Goal: Transaction & Acquisition: Purchase product/service

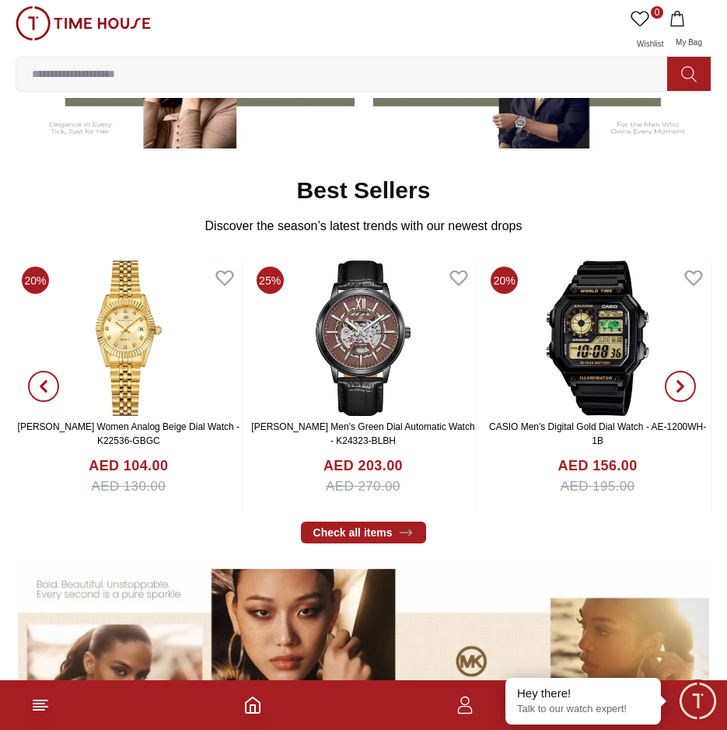
scroll to position [389, 0]
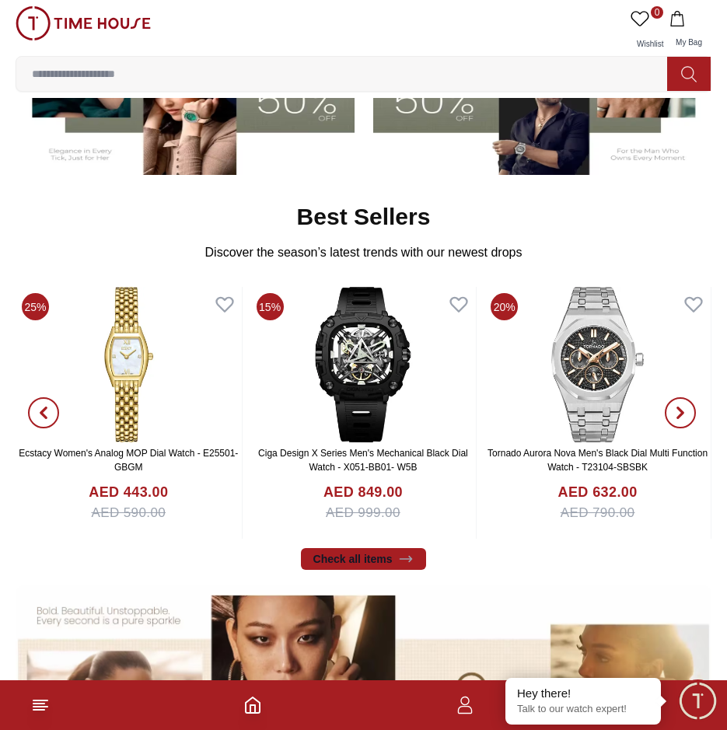
click at [397, 564] on link "Check all items" at bounding box center [364, 559] width 126 height 22
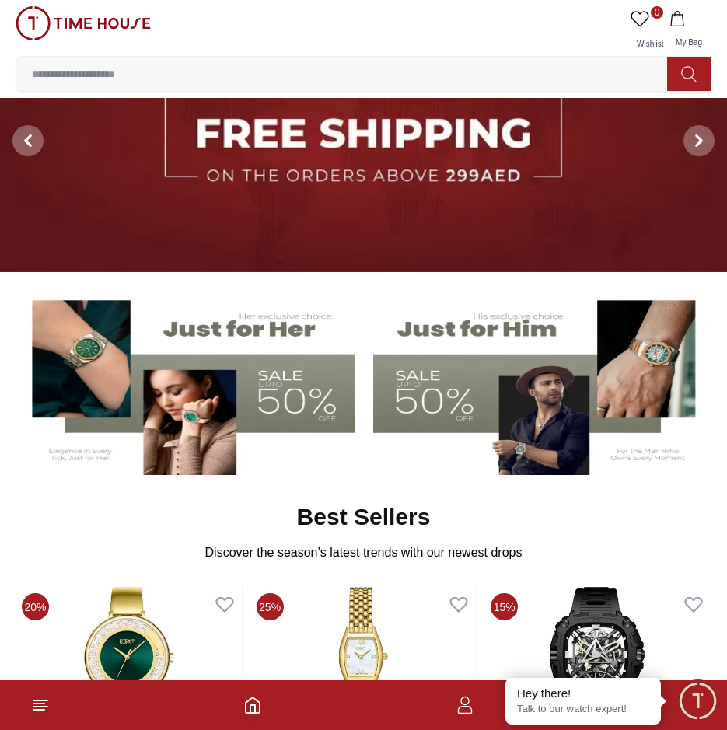
scroll to position [85, 0]
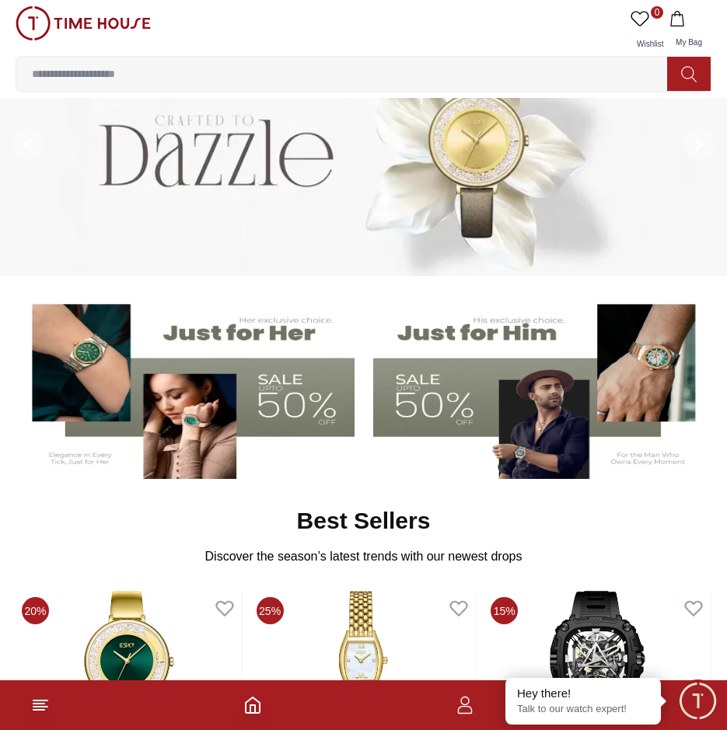
click at [460, 400] on img at bounding box center [541, 386] width 336 height 187
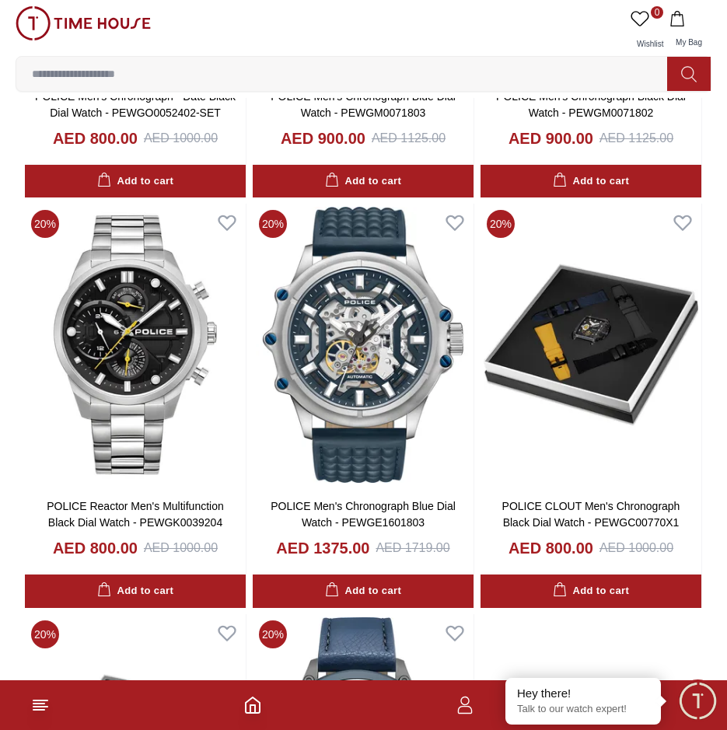
scroll to position [2183, 0]
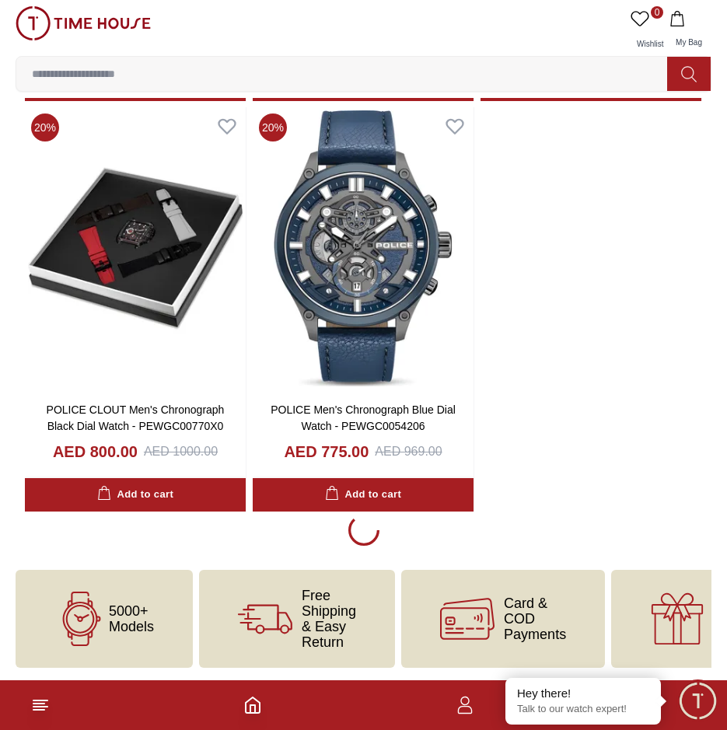
scroll to position [2535, 0]
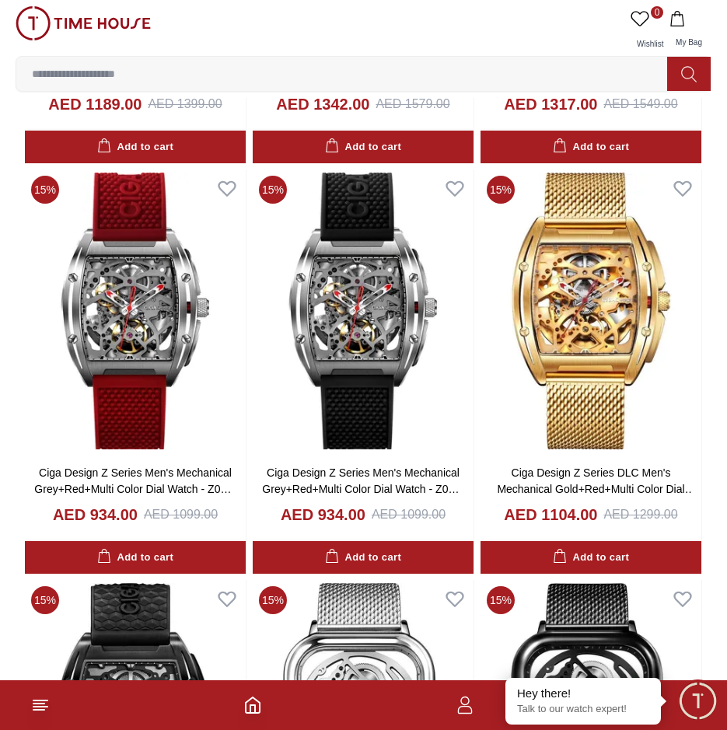
scroll to position [7665, 0]
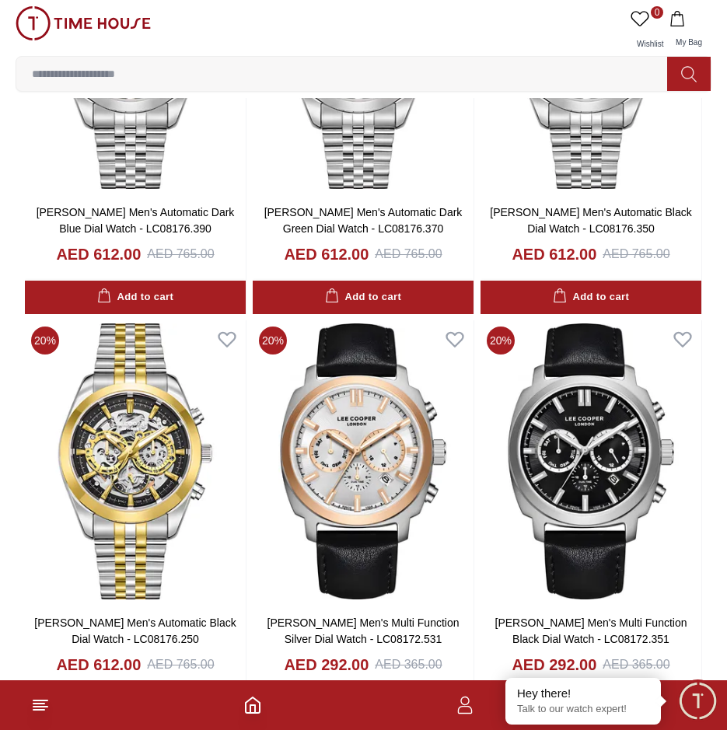
scroll to position [12811, 0]
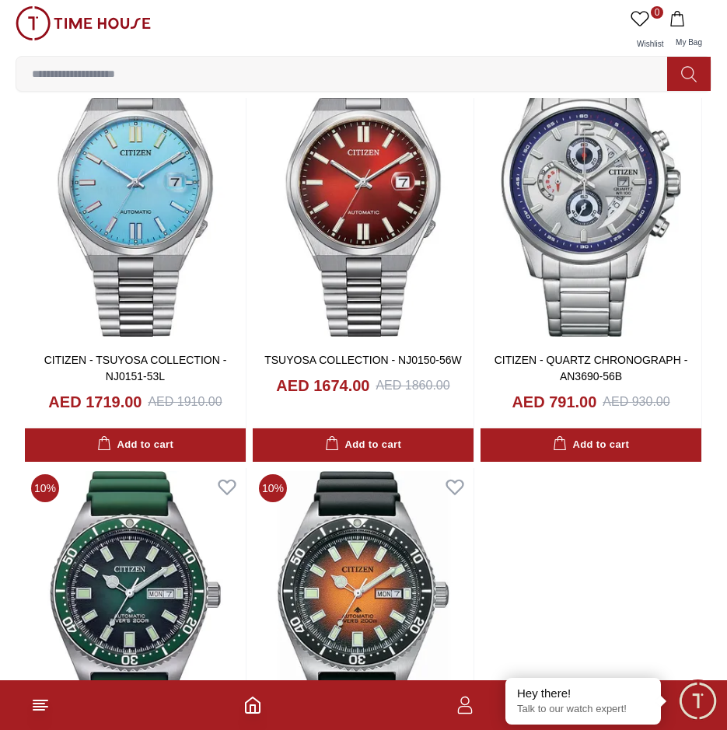
scroll to position [18848, 0]
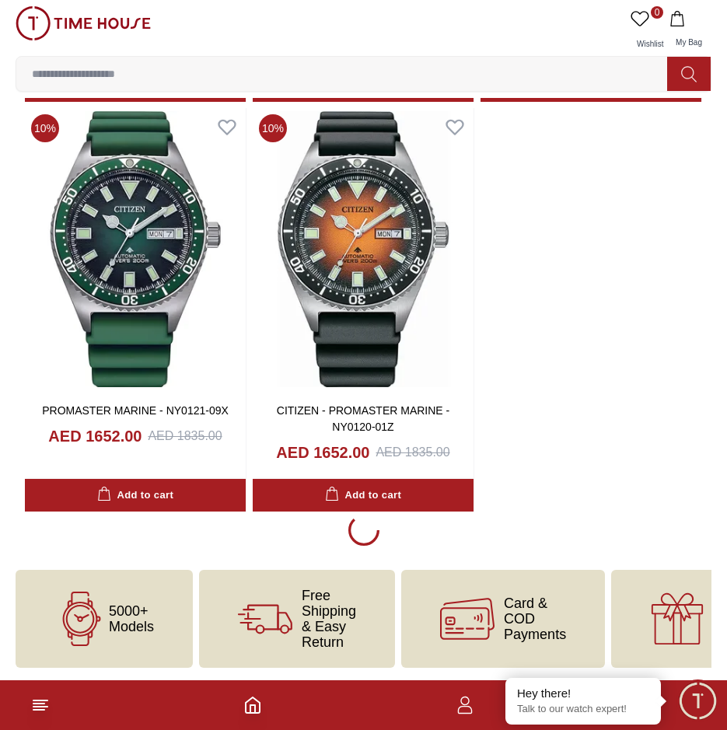
scroll to position [18848, 0]
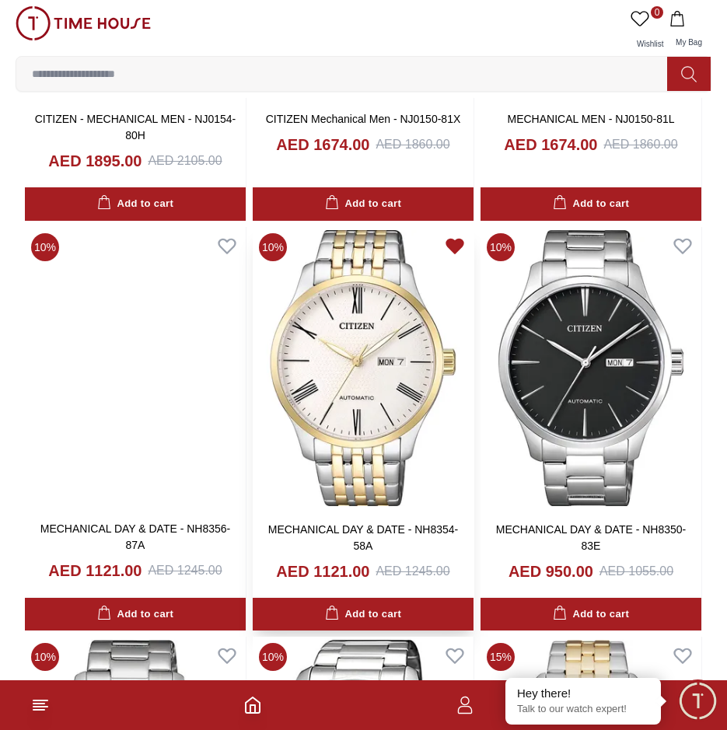
scroll to position [21802, 0]
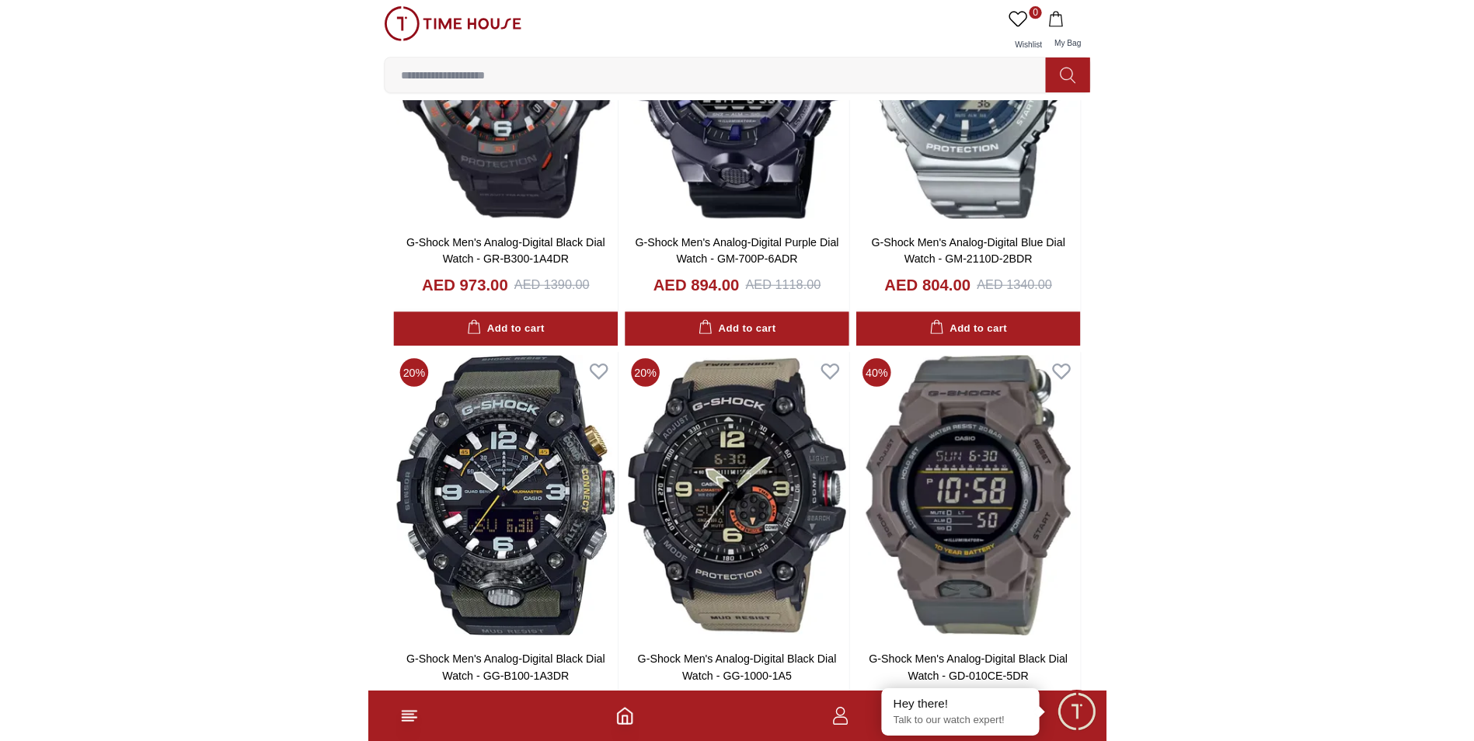
scroll to position [25661, 0]
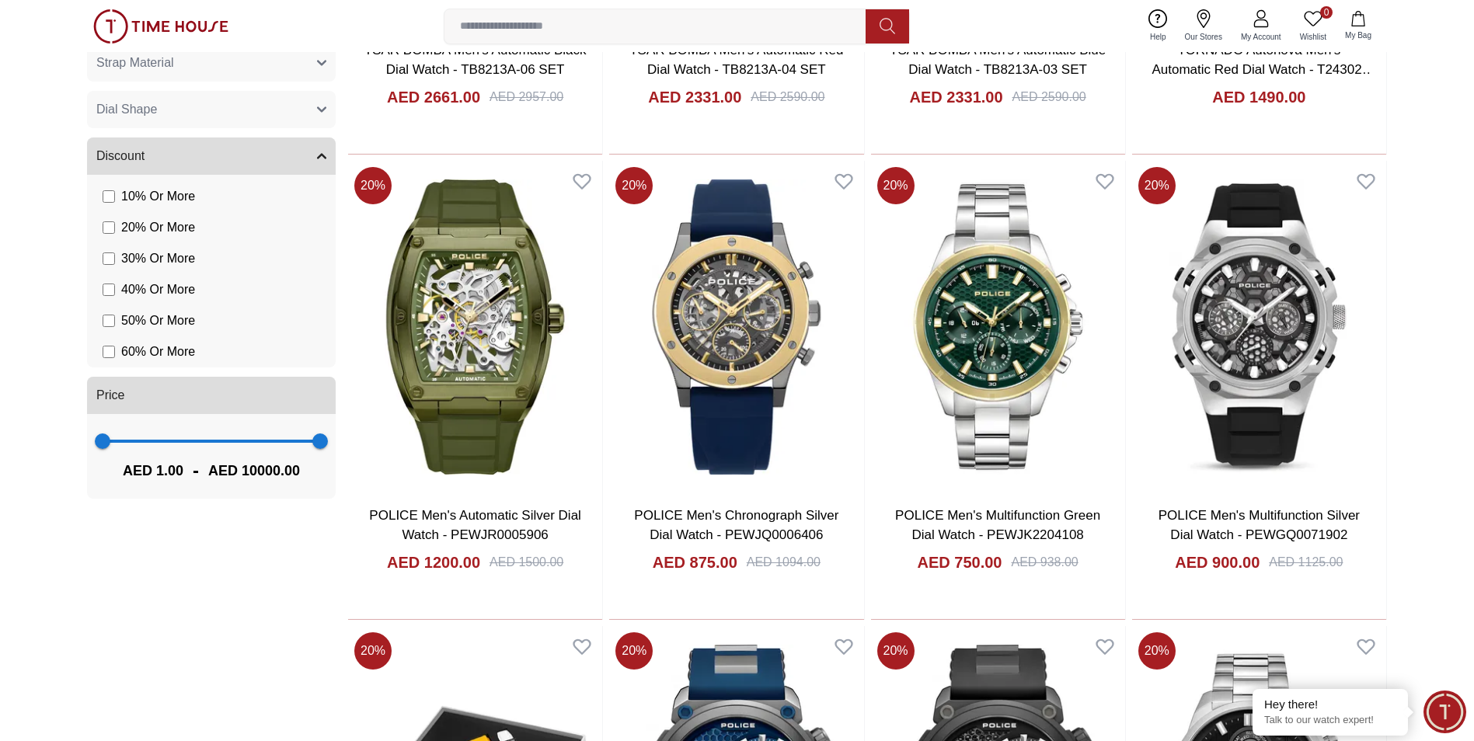
scroll to position [1010, 0]
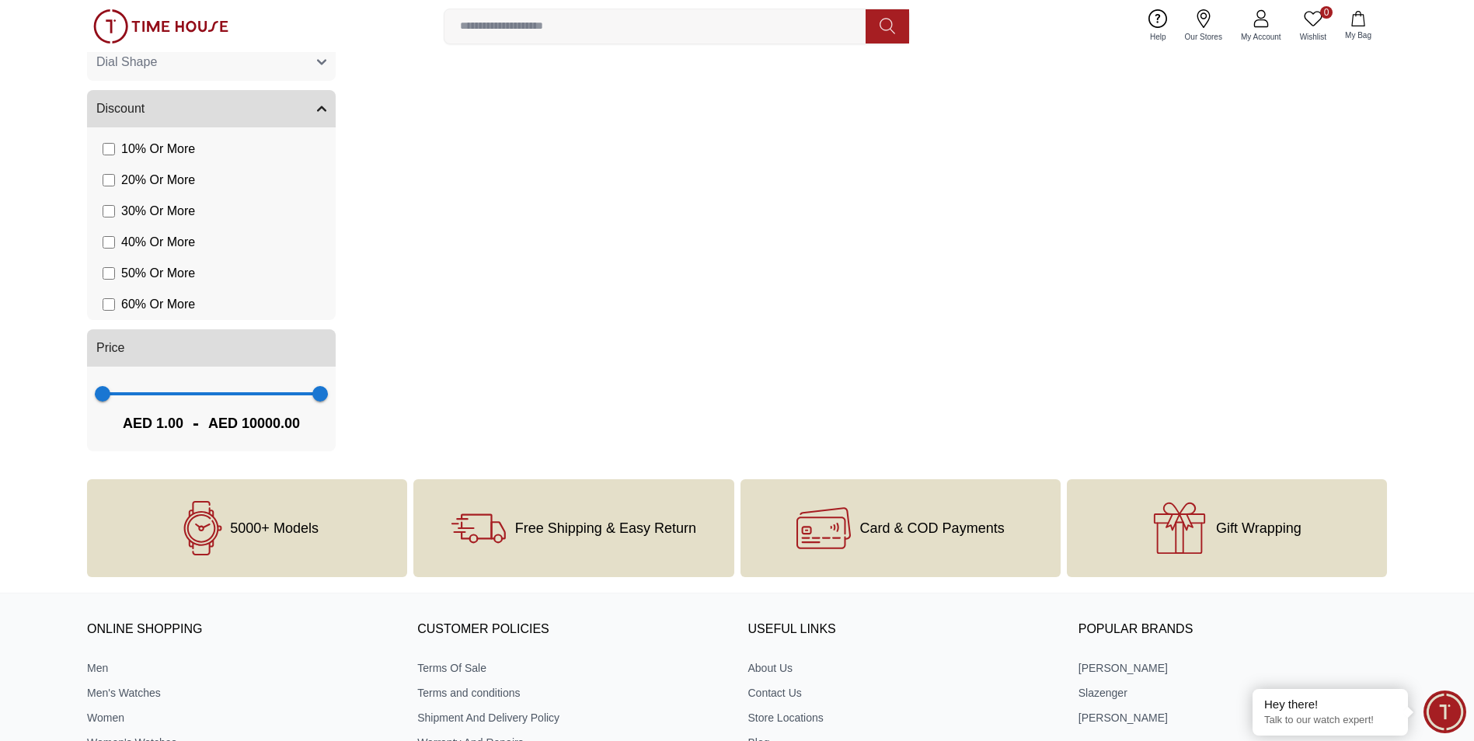
click at [726, 37] on button at bounding box center [888, 26] width 44 height 34
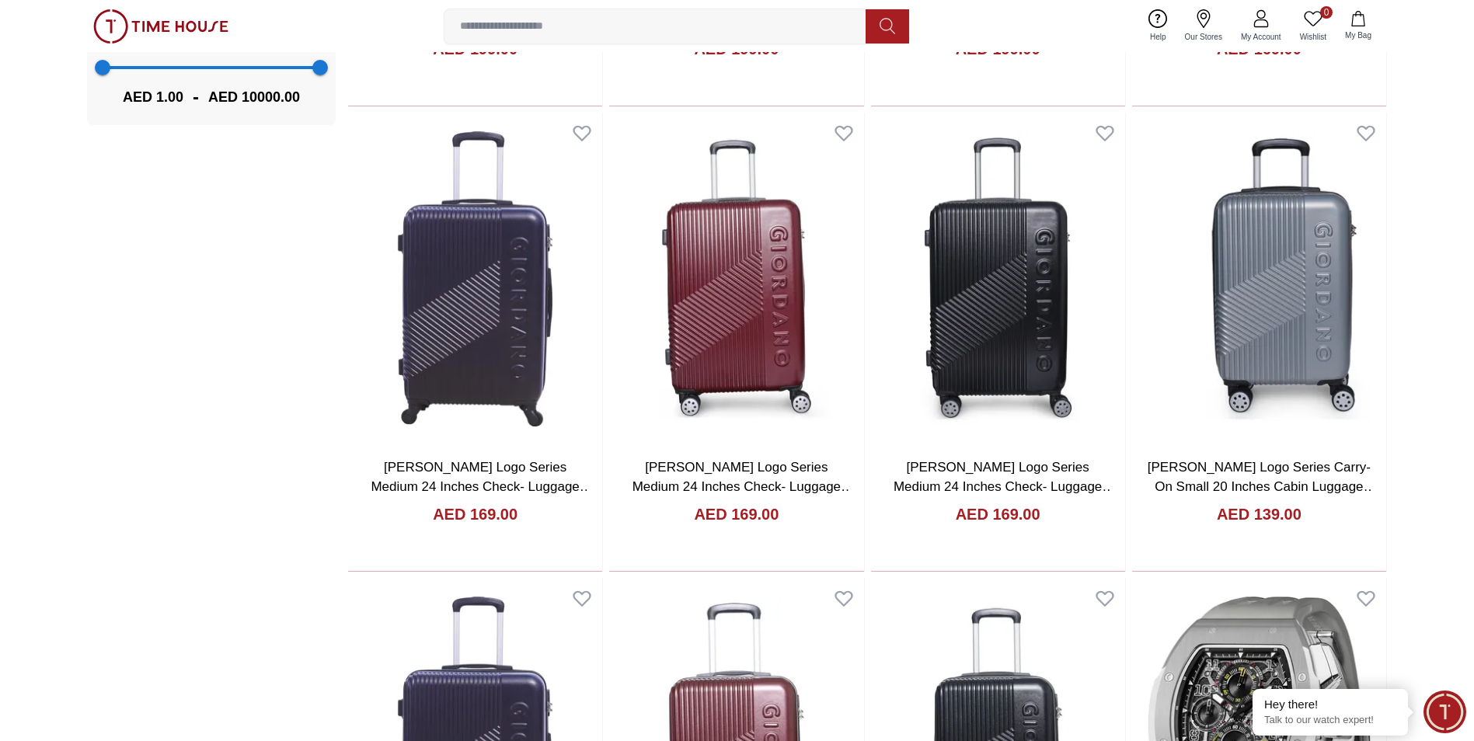
scroll to position [1788, 0]
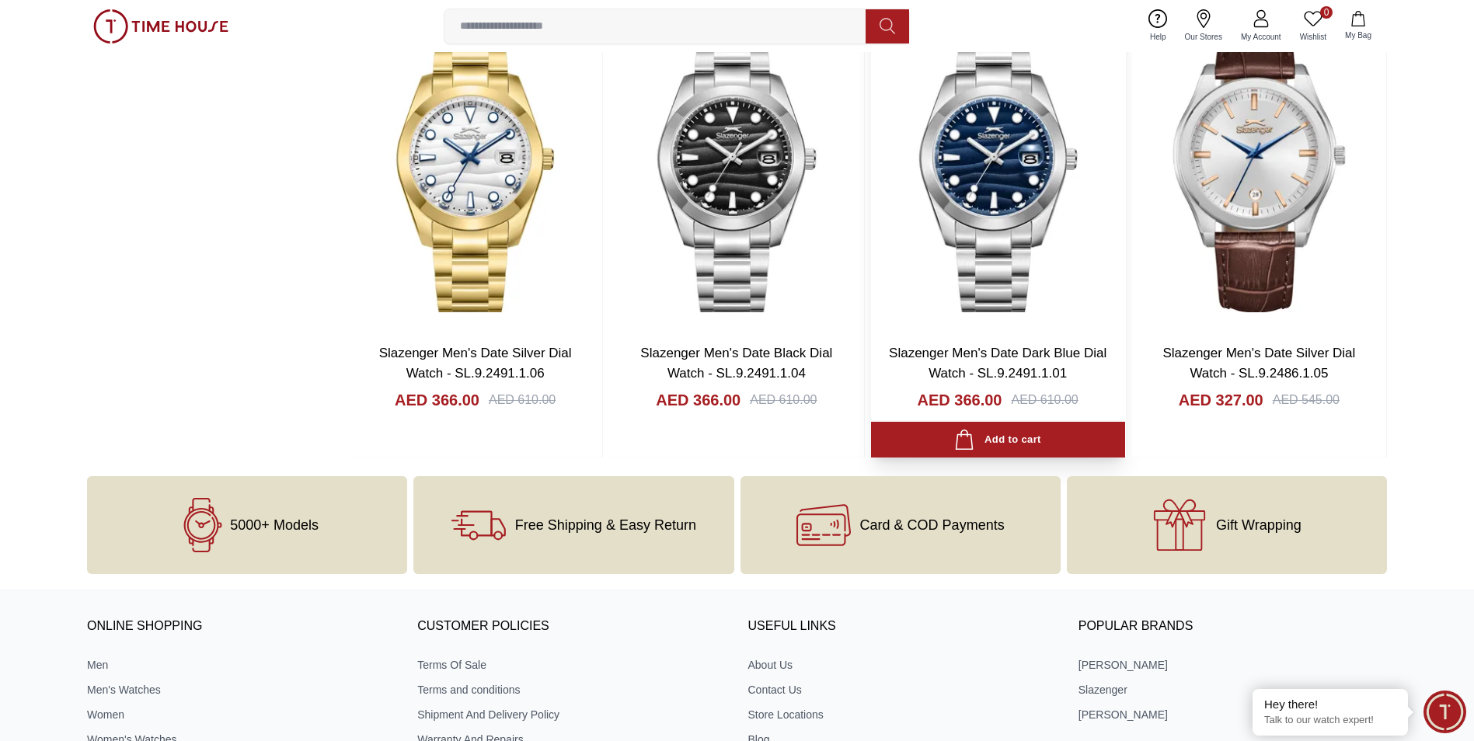
scroll to position [5934, 0]
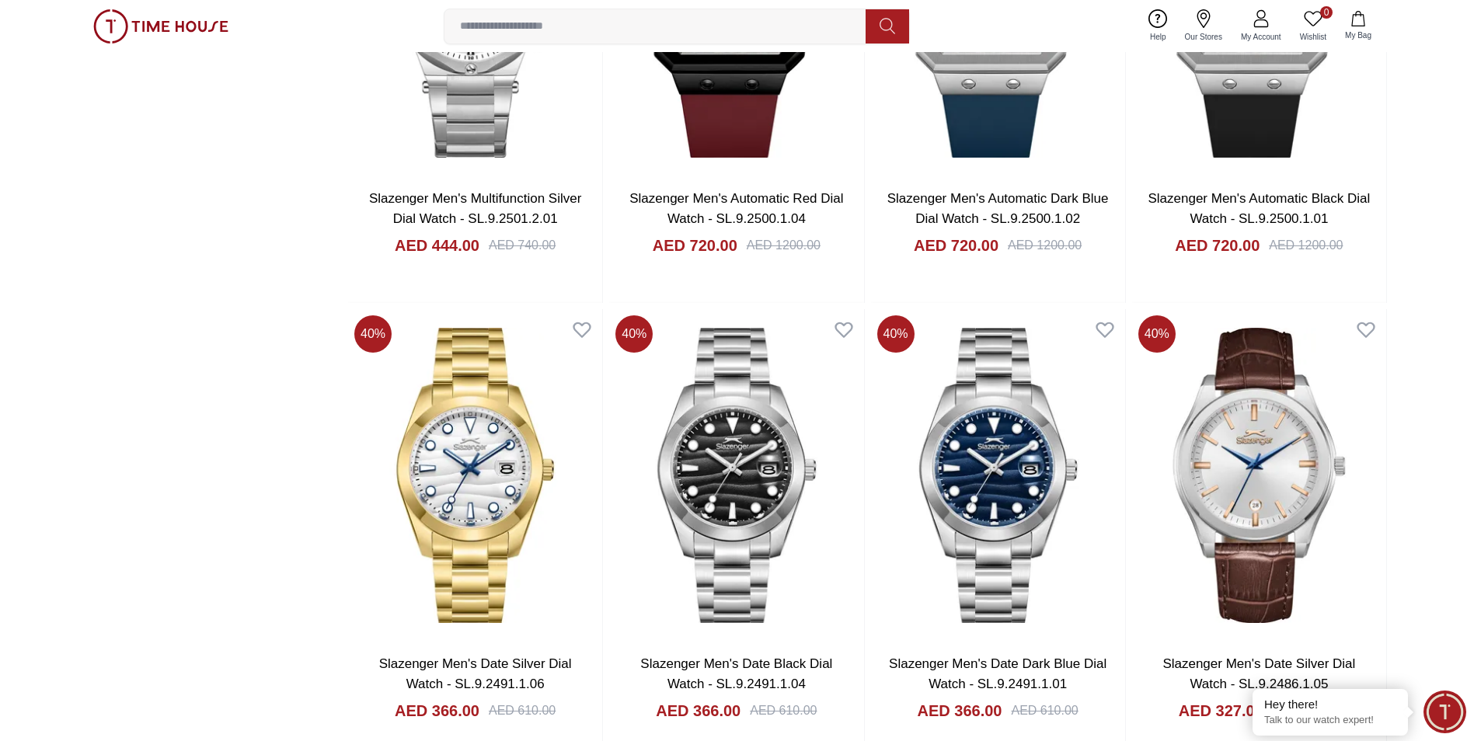
click at [650, 29] on input at bounding box center [662, 26] width 434 height 31
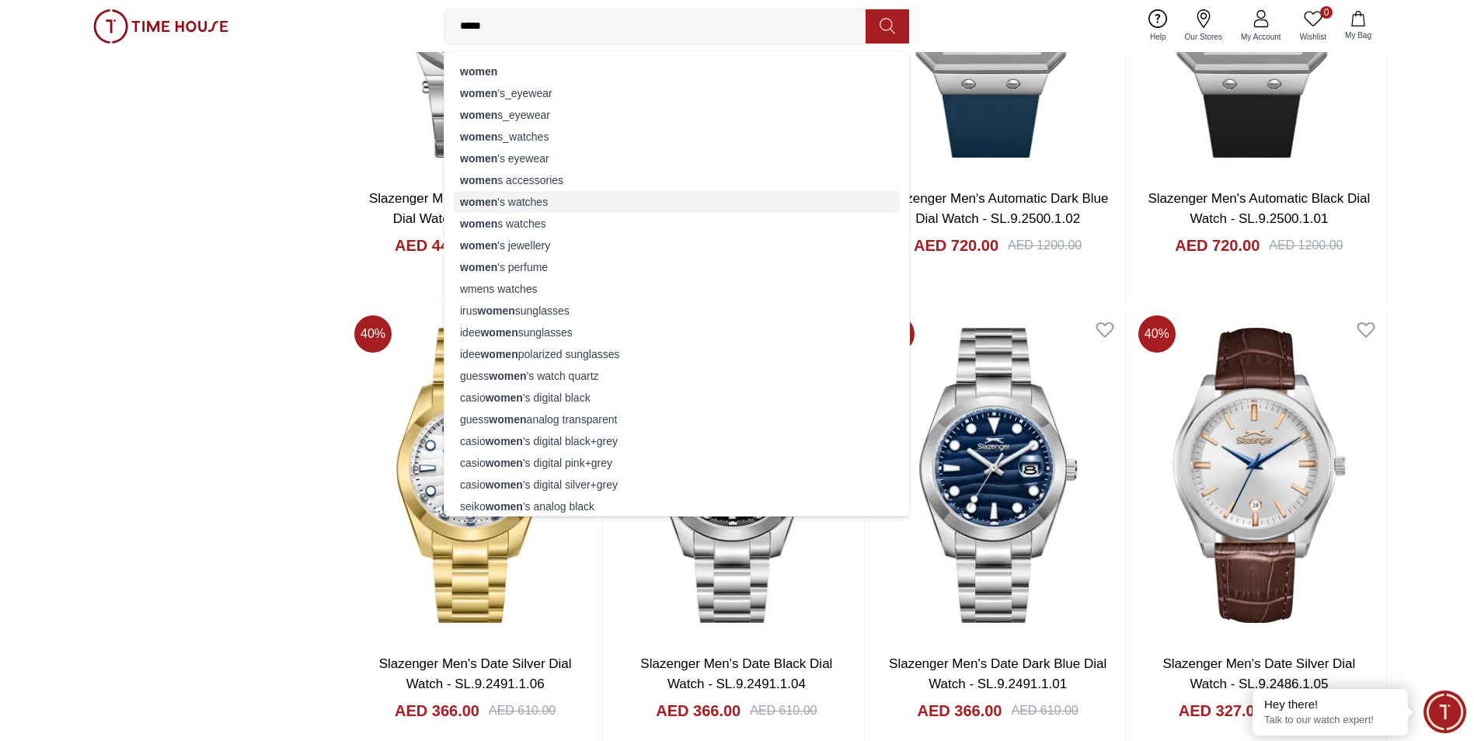
type input "*****"
click at [581, 208] on div "women 's watches" at bounding box center [677, 202] width 446 height 22
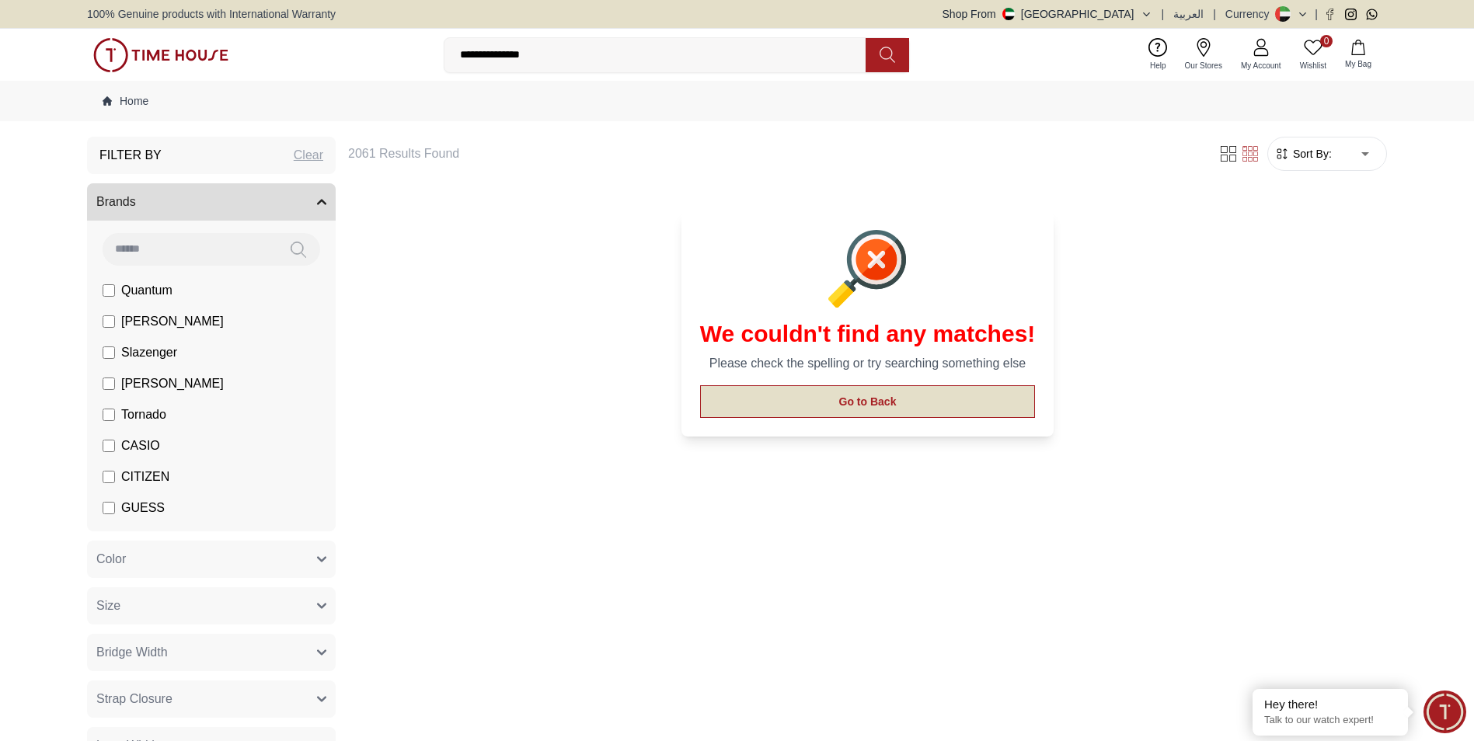
click at [726, 396] on button "Go to Back" at bounding box center [868, 402] width 336 height 33
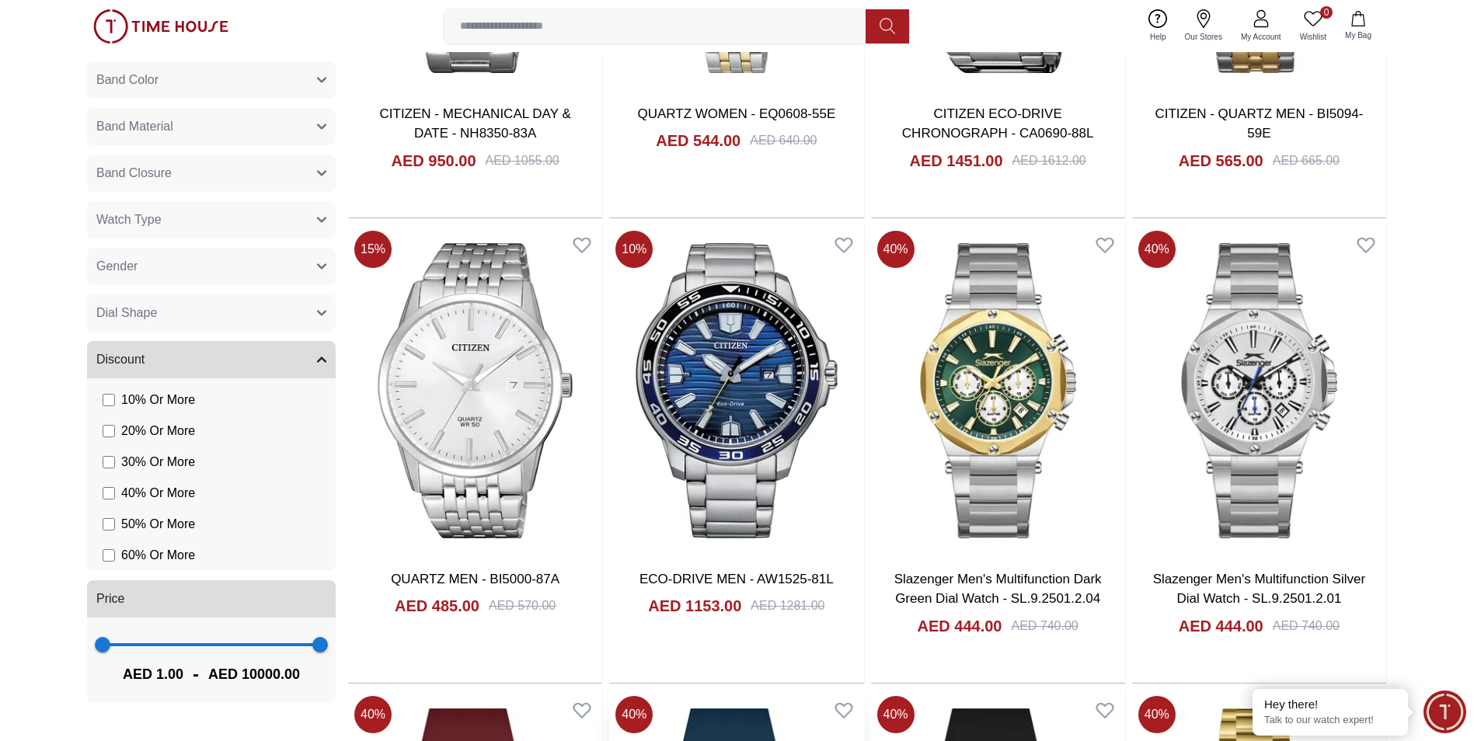
scroll to position [699, 0]
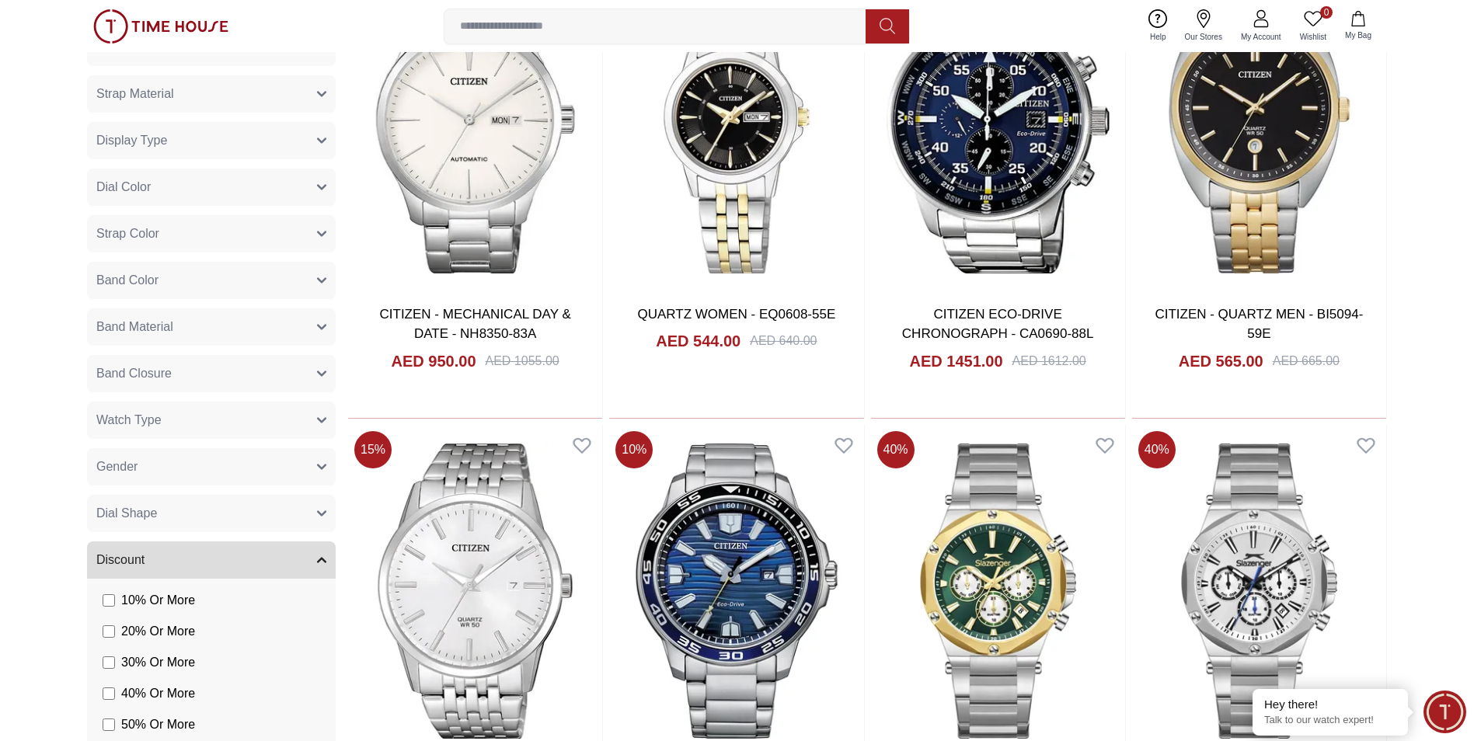
click at [272, 470] on button "Gender" at bounding box center [211, 466] width 249 height 37
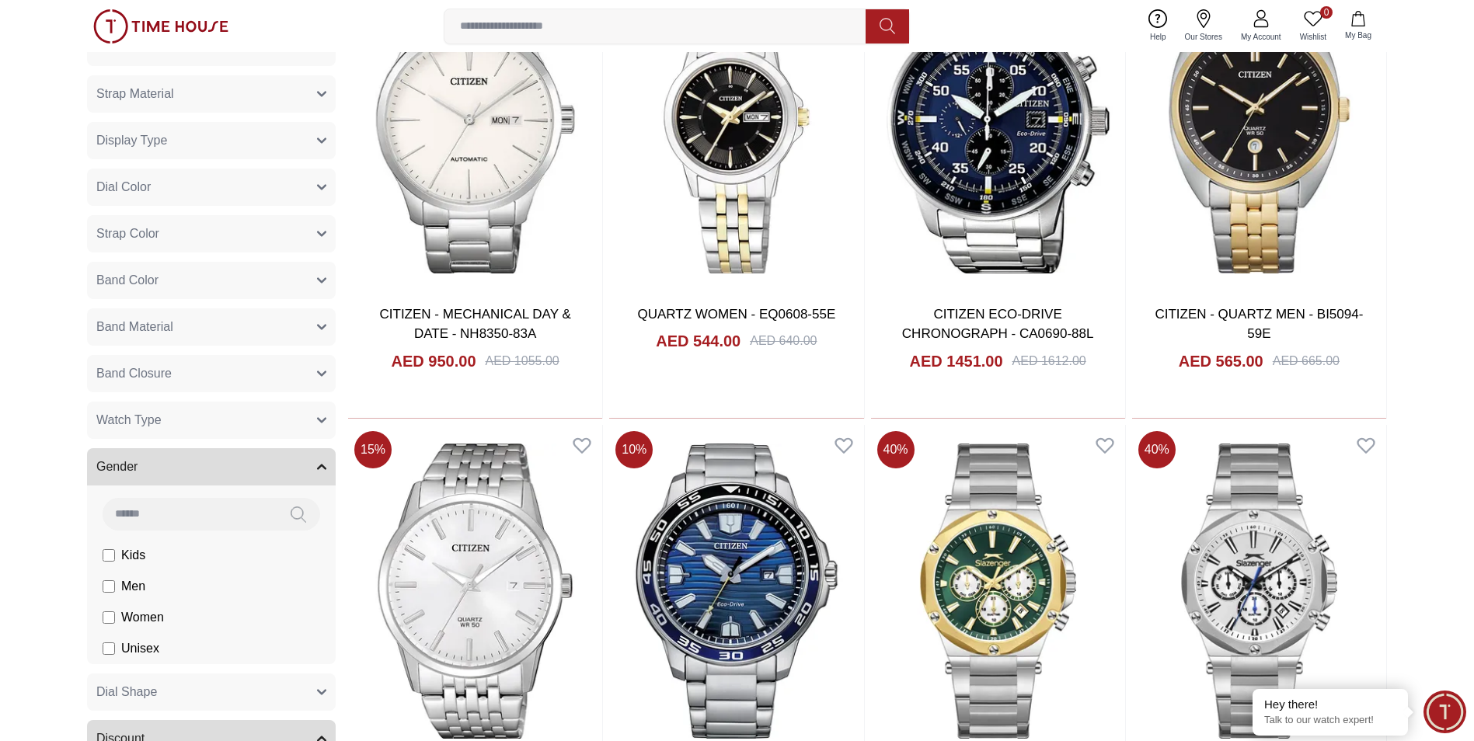
click at [194, 619] on li "Women" at bounding box center [214, 617] width 242 height 31
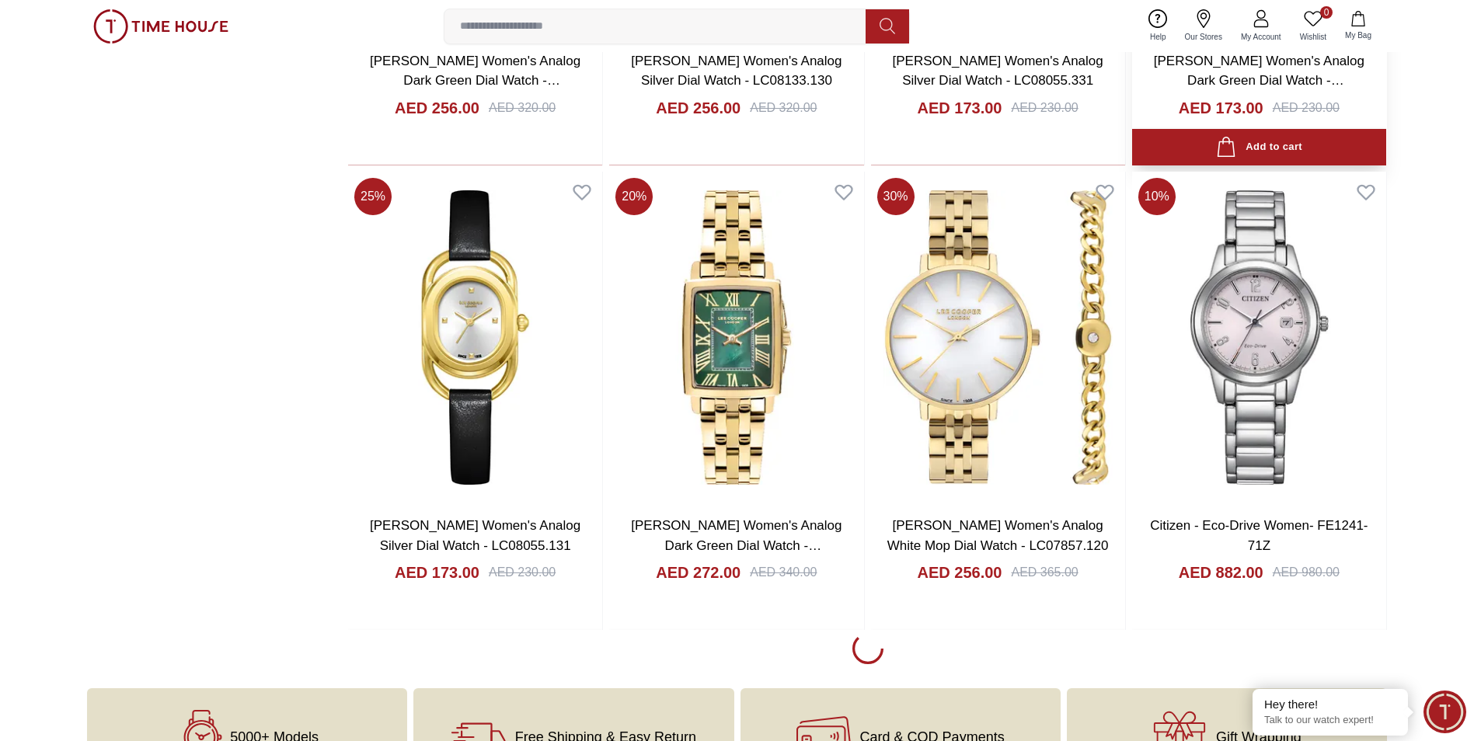
scroll to position [2021, 0]
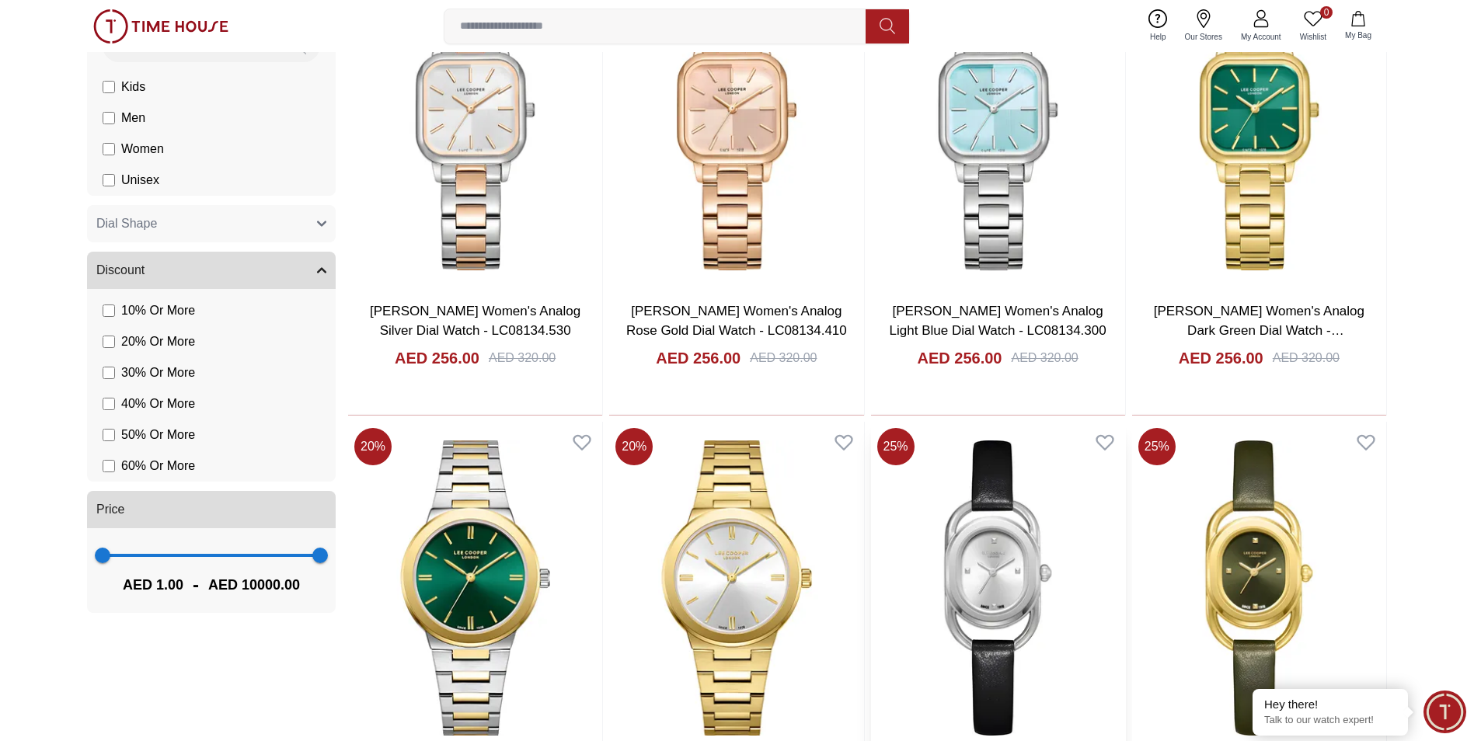
scroll to position [1244, 0]
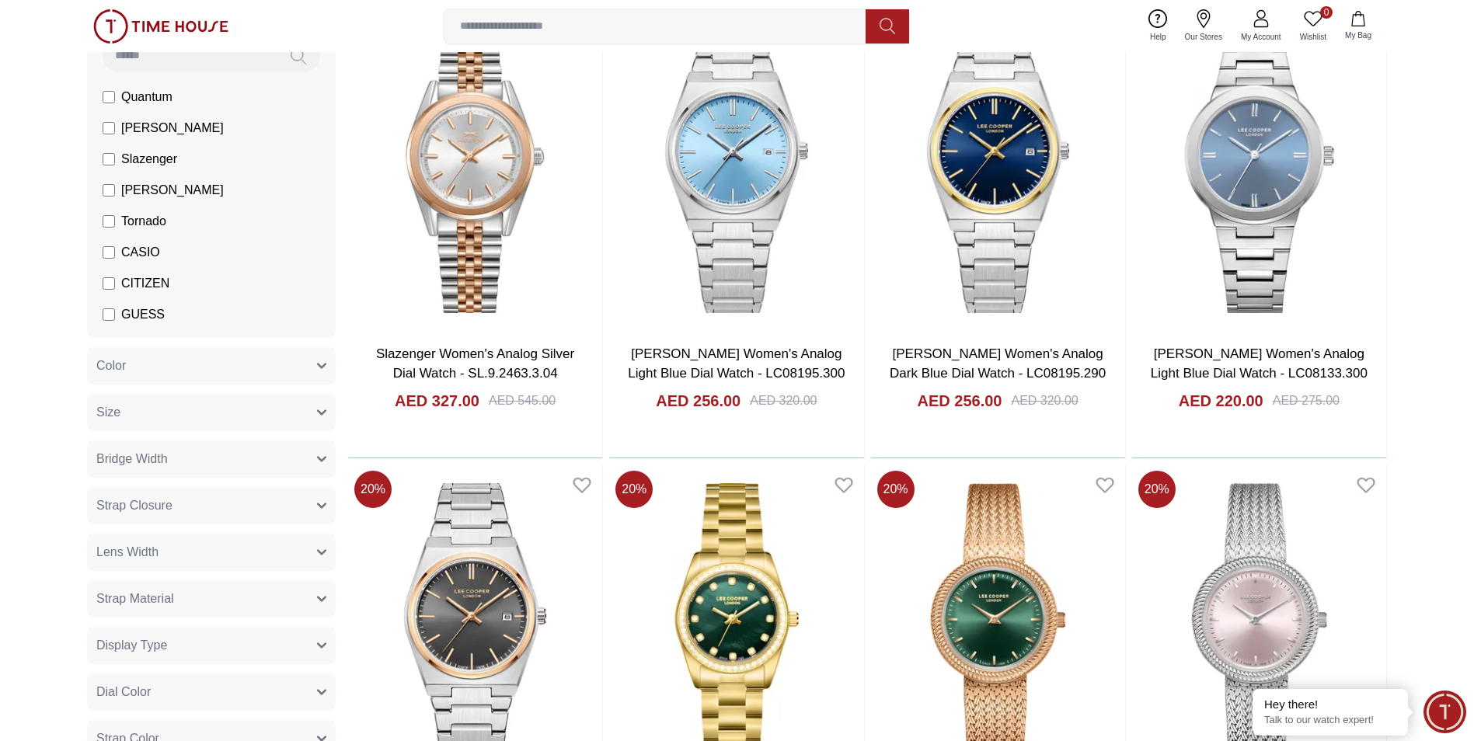
scroll to position [78, 0]
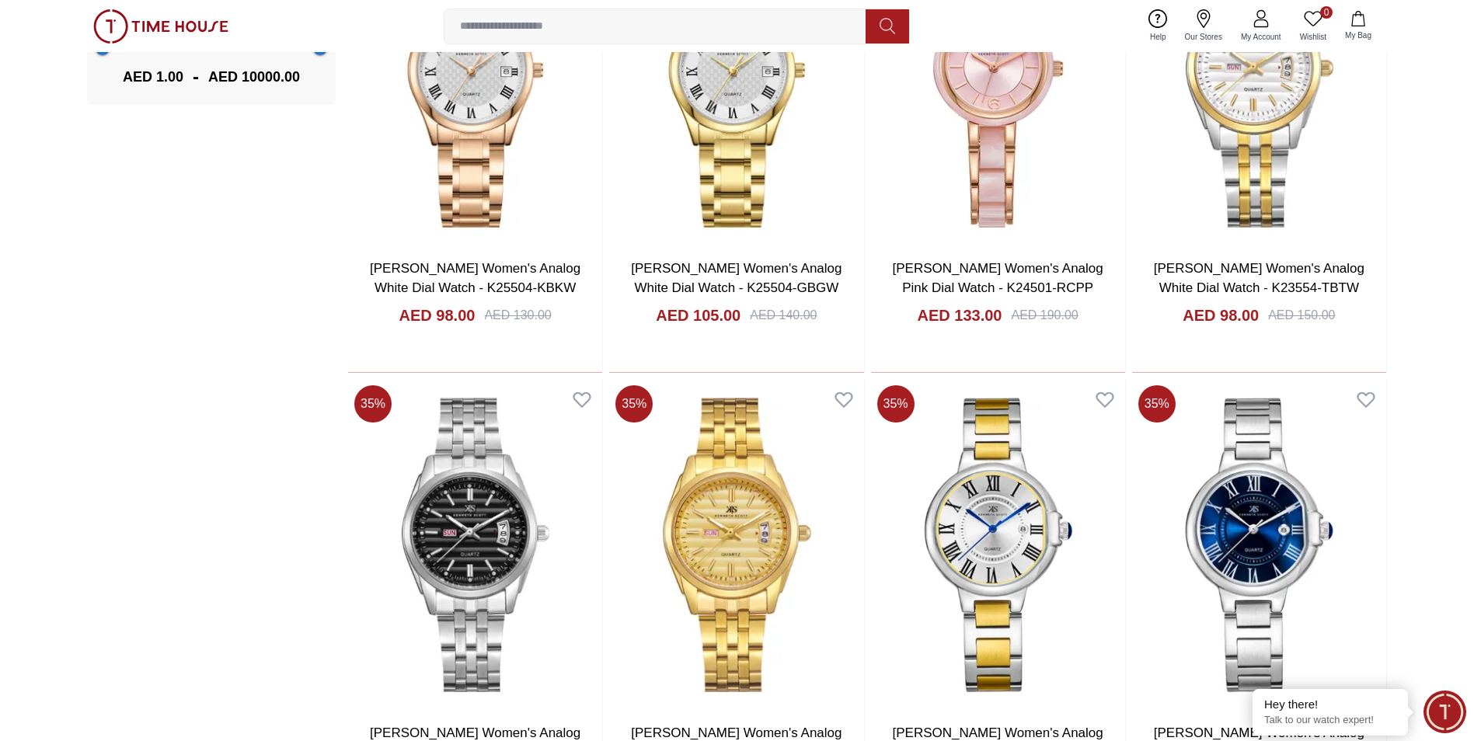
scroll to position [1943, 0]
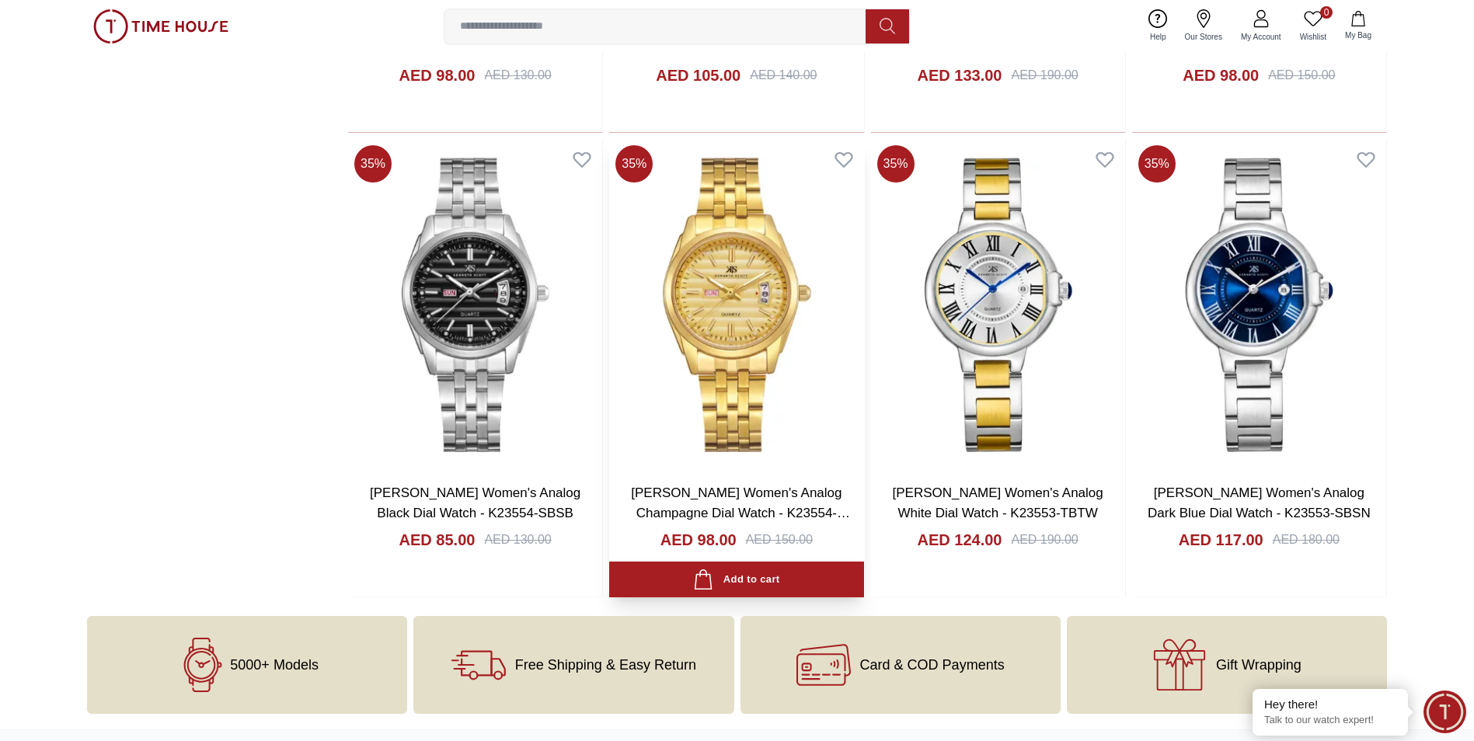
scroll to position [1865, 0]
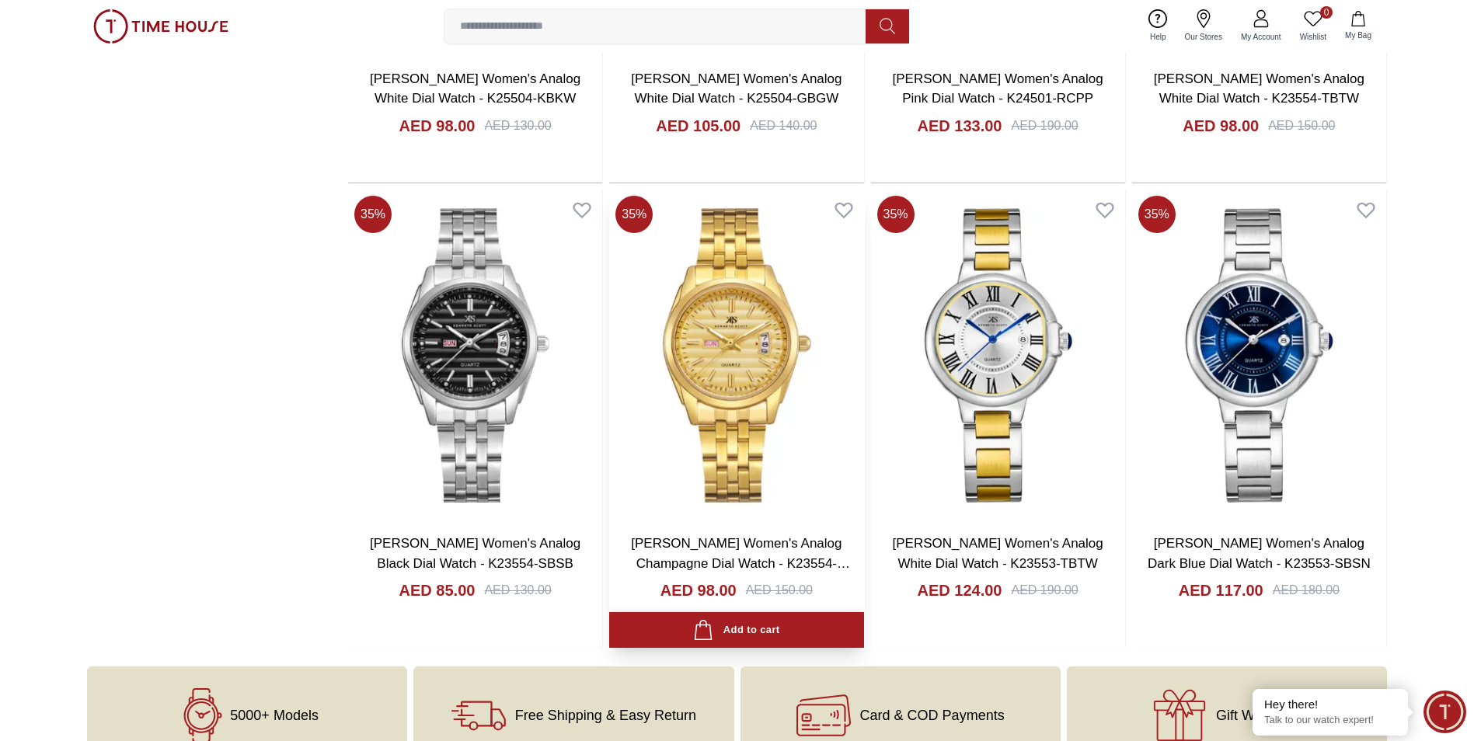
click at [726, 629] on div "Add to cart" at bounding box center [736, 630] width 86 height 21
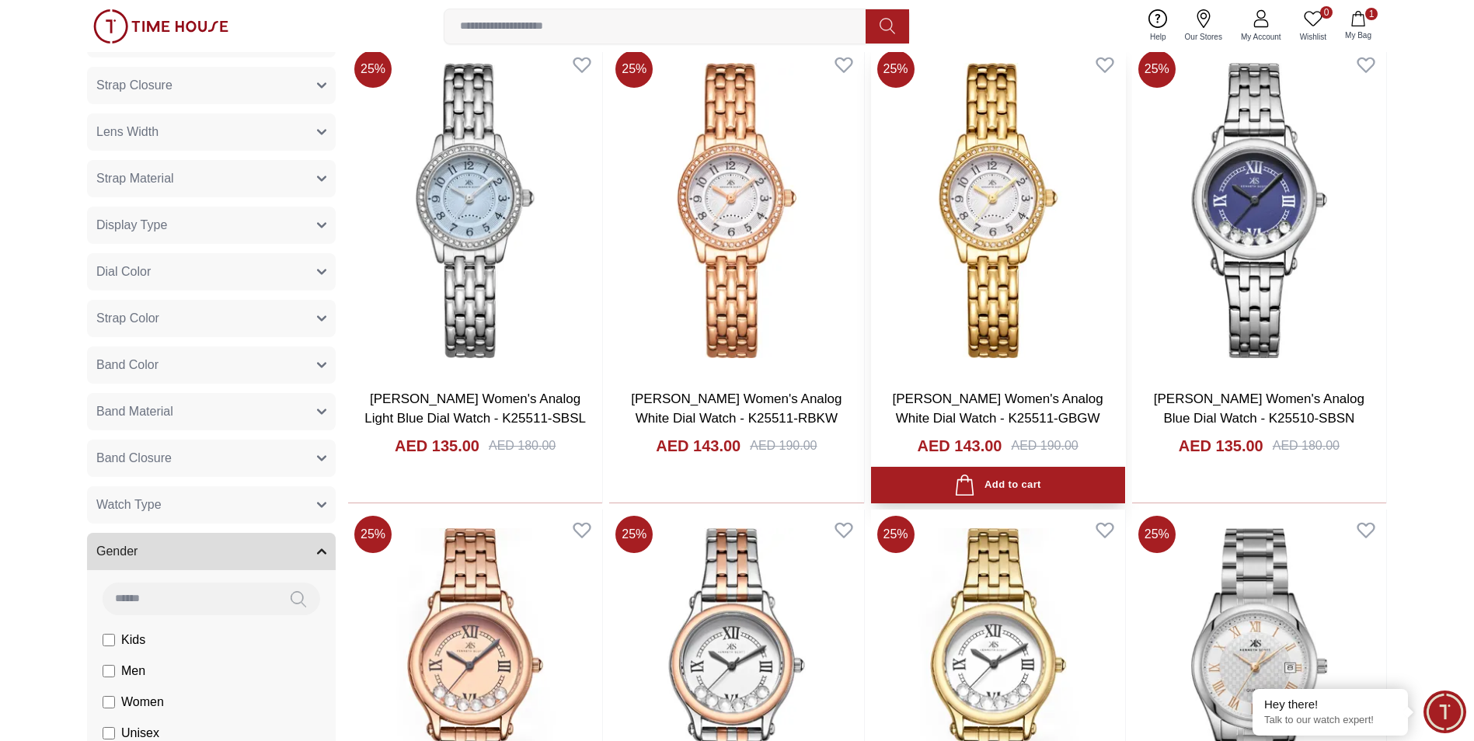
scroll to position [622, 0]
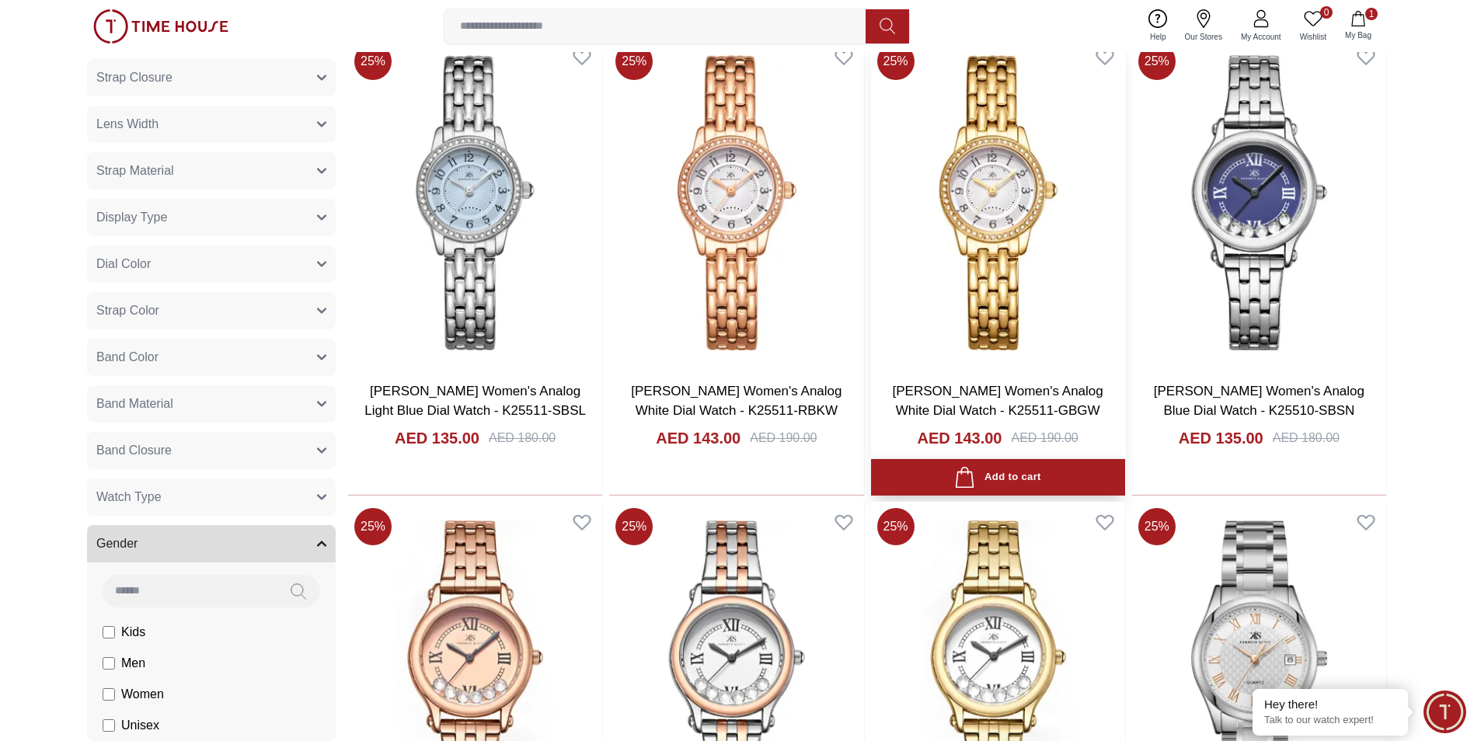
click at [726, 476] on div "Add to cart" at bounding box center [997, 477] width 86 height 21
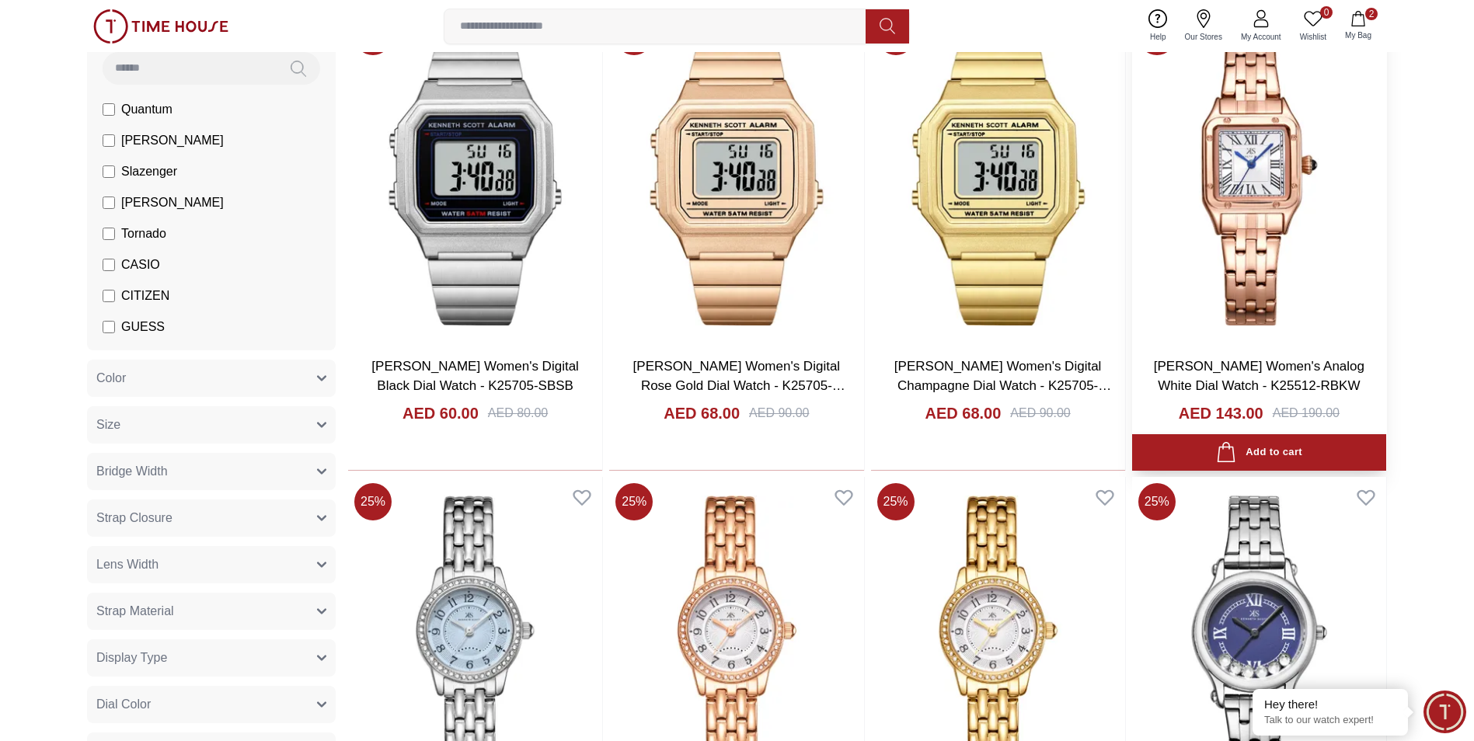
scroll to position [0, 0]
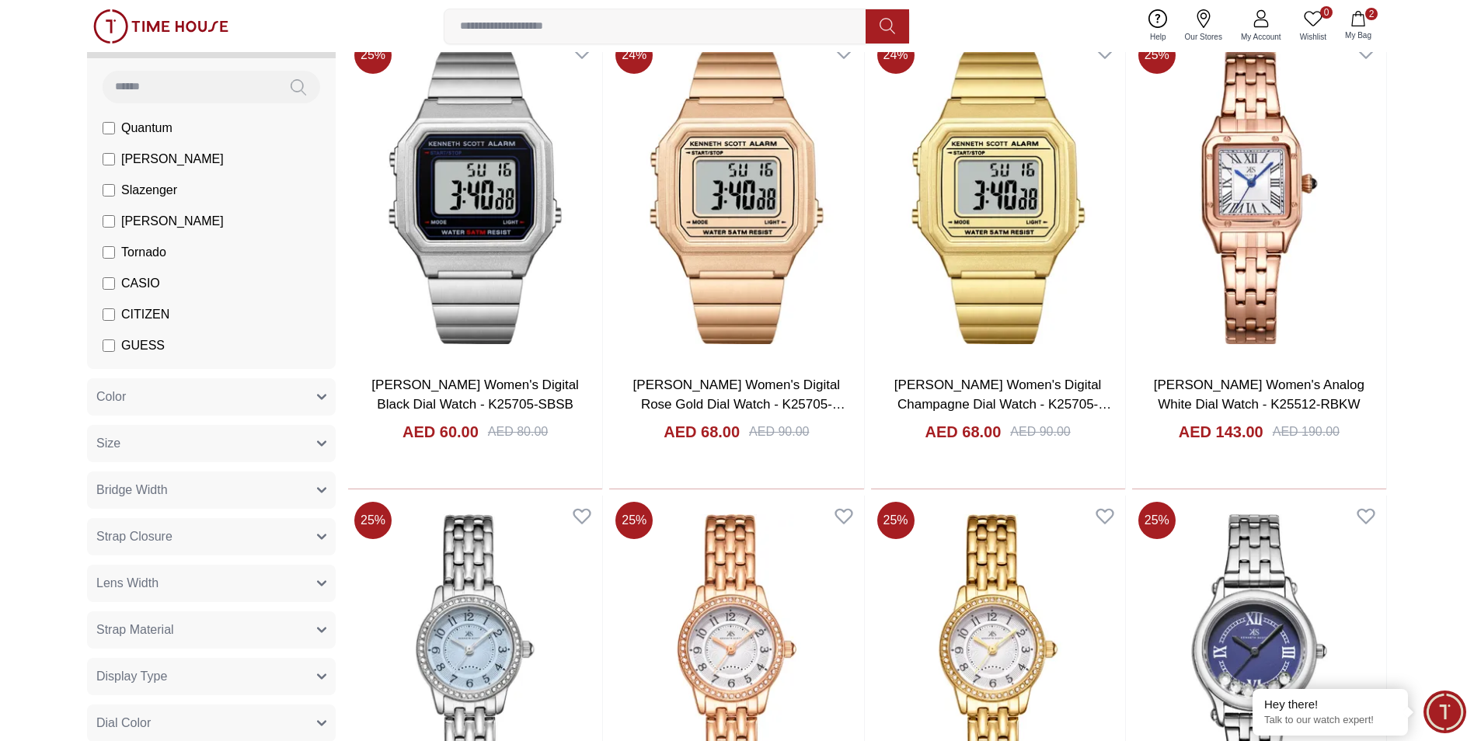
scroll to position [155, 0]
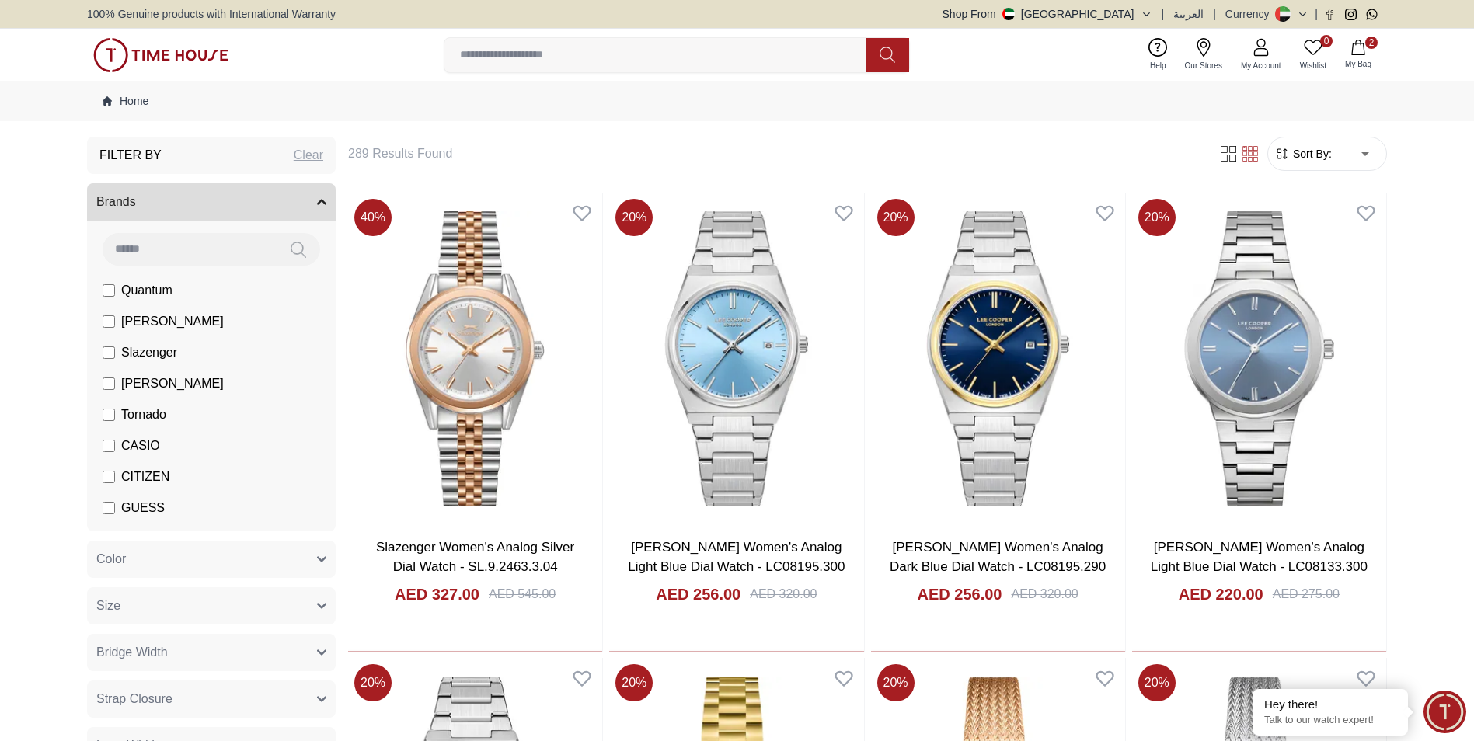
click at [105, 470] on label "CITIZEN" at bounding box center [136, 477] width 67 height 19
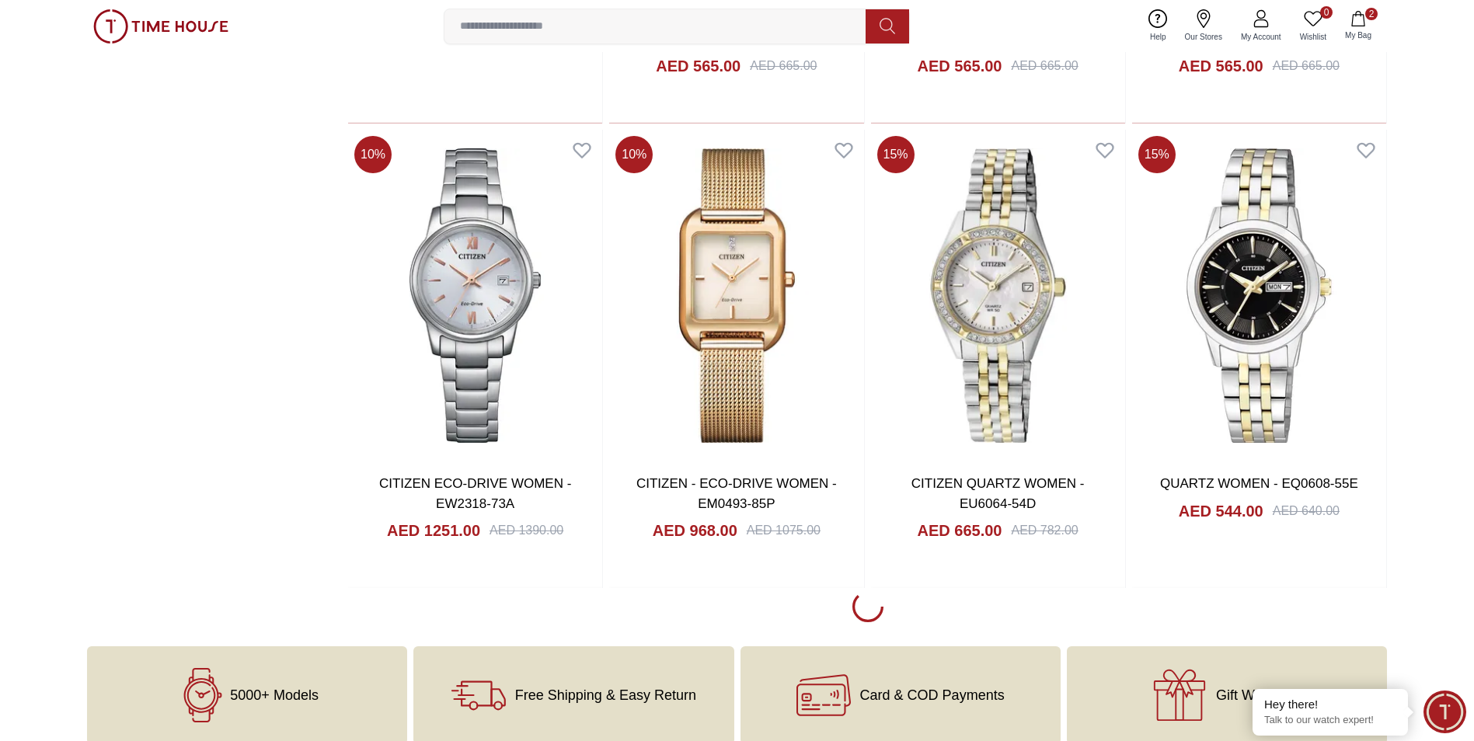
scroll to position [1943, 0]
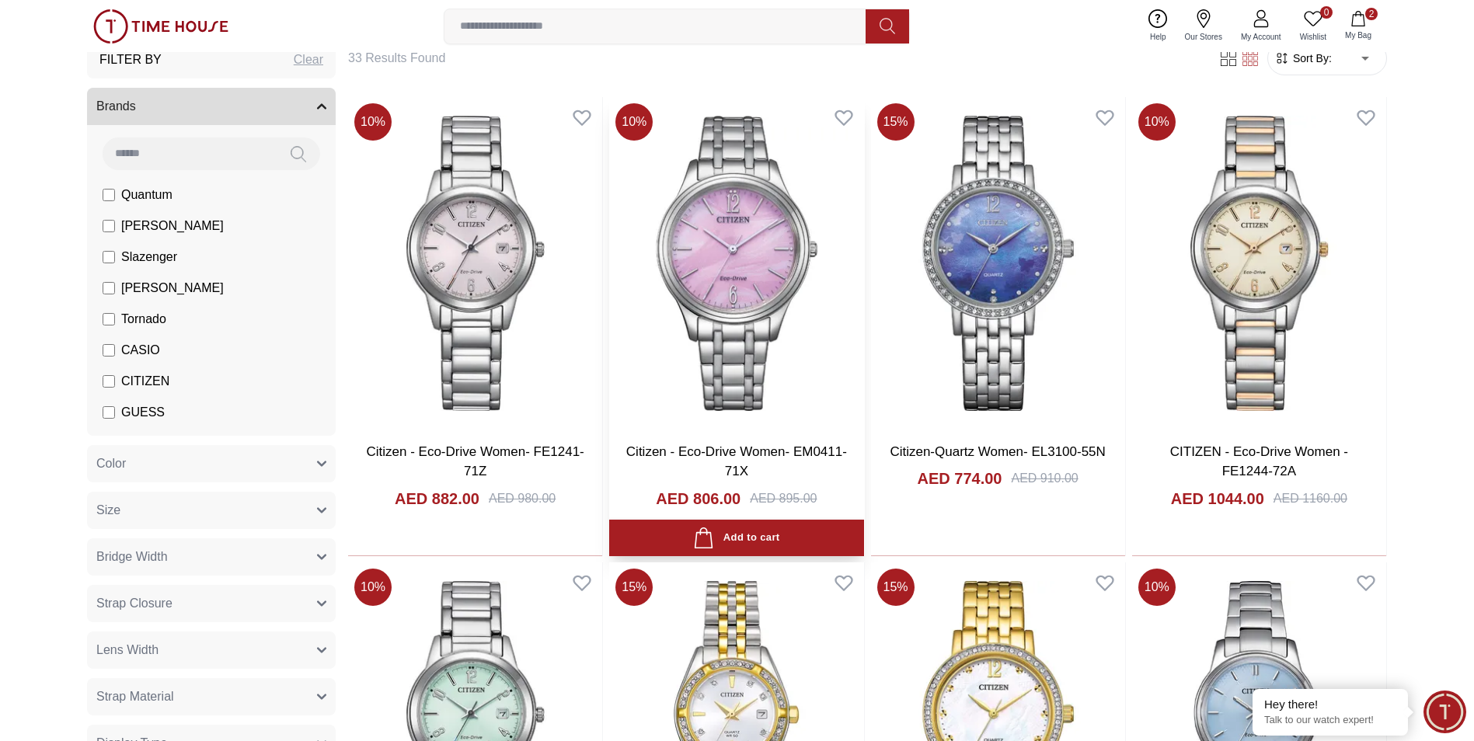
scroll to position [311, 0]
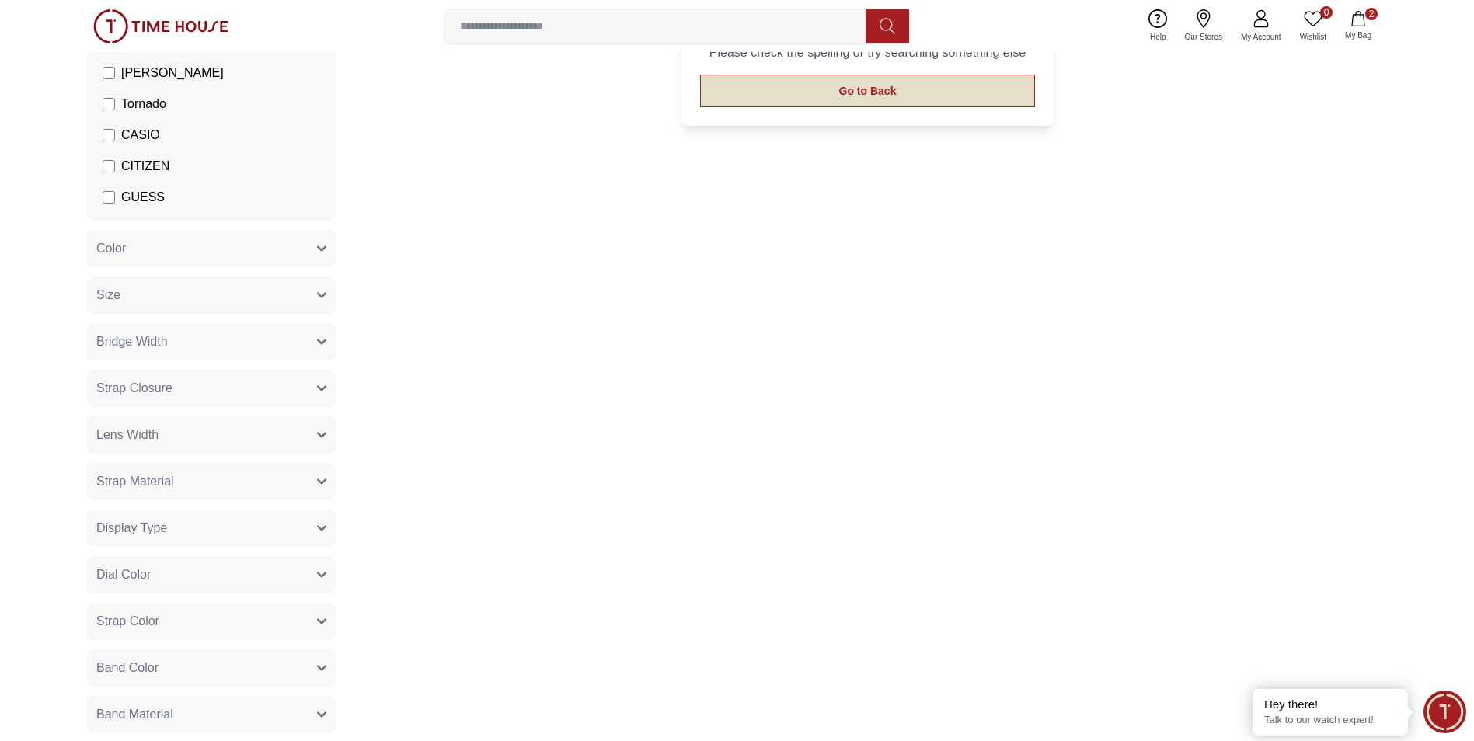
click at [726, 90] on button "Go to Back" at bounding box center [868, 91] width 336 height 33
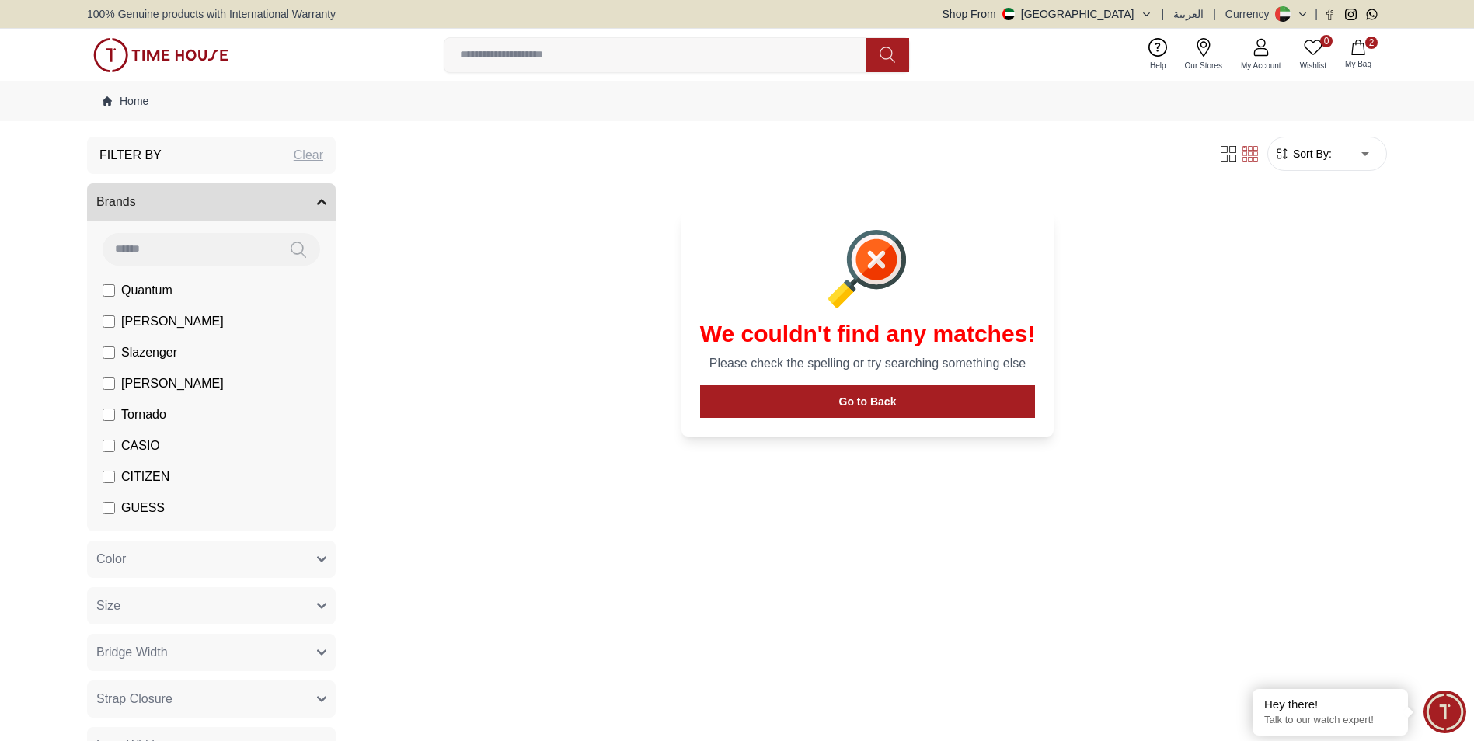
click at [152, 285] on span "Quantum" at bounding box center [146, 290] width 51 height 19
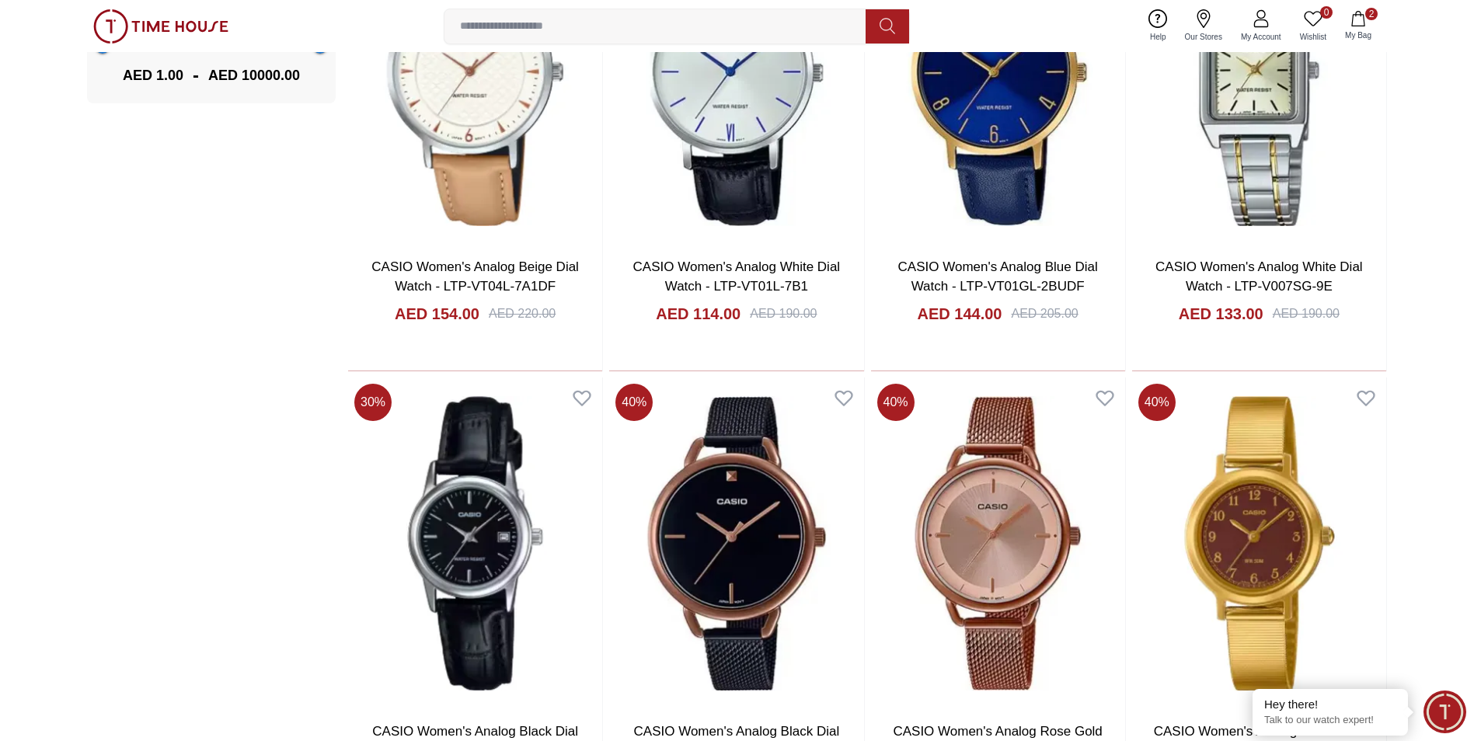
scroll to position [1710, 0]
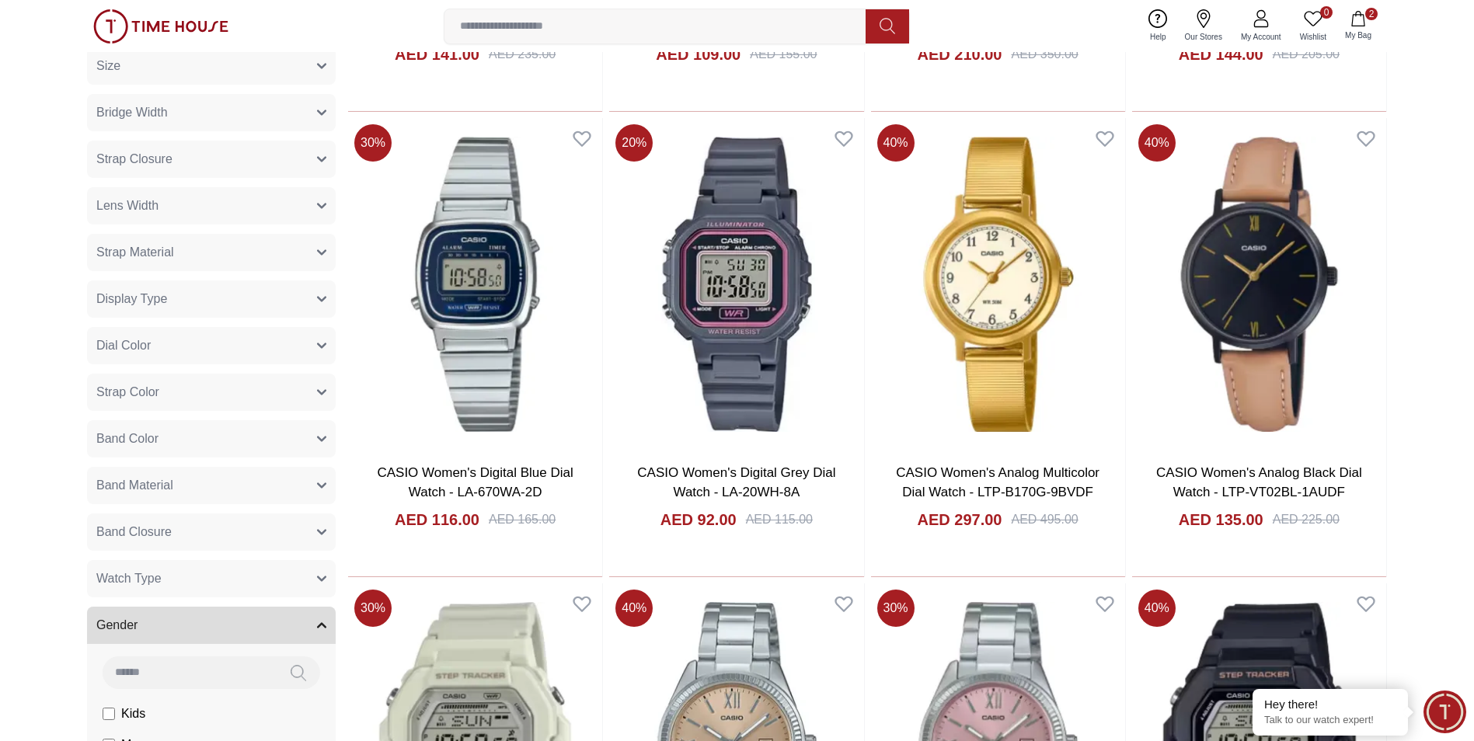
scroll to position [933, 0]
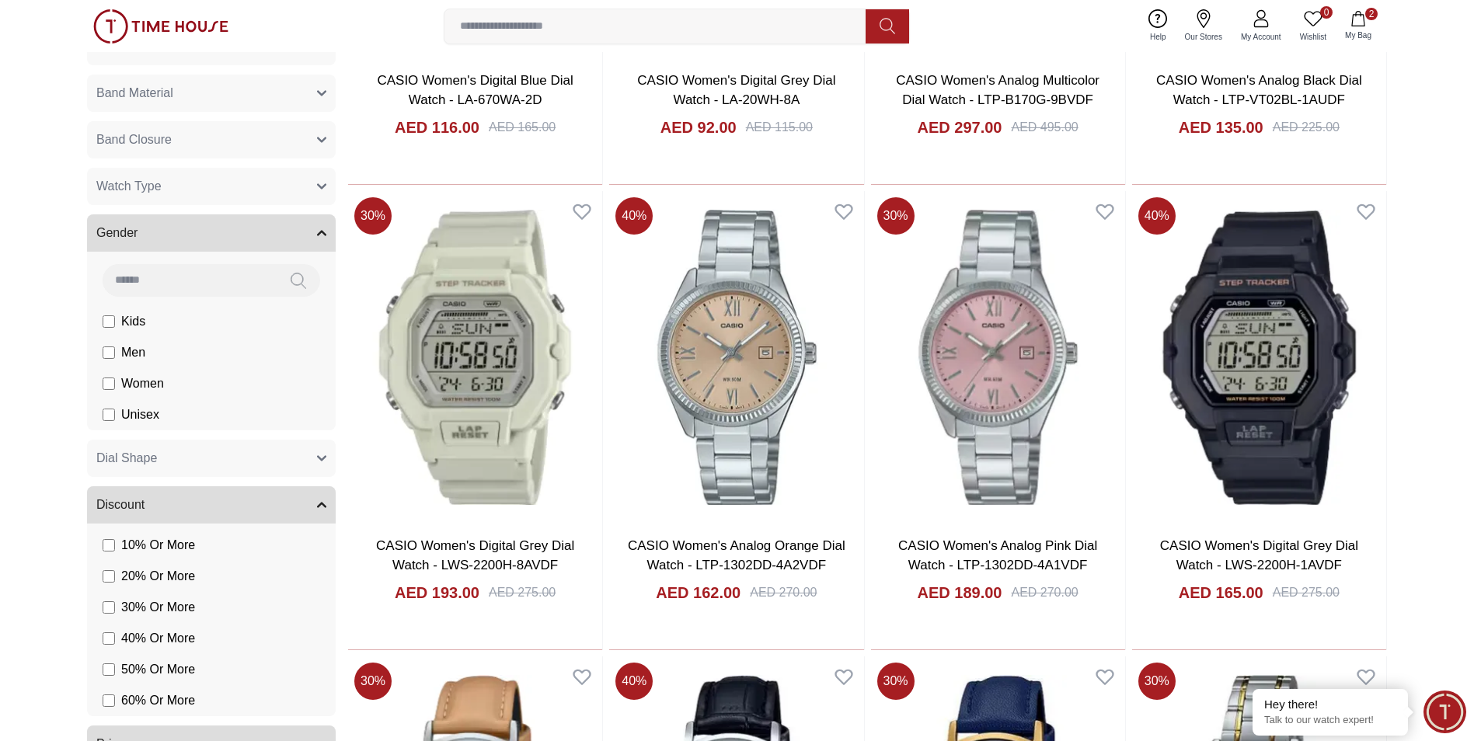
click at [106, 376] on label "Women" at bounding box center [133, 384] width 61 height 19
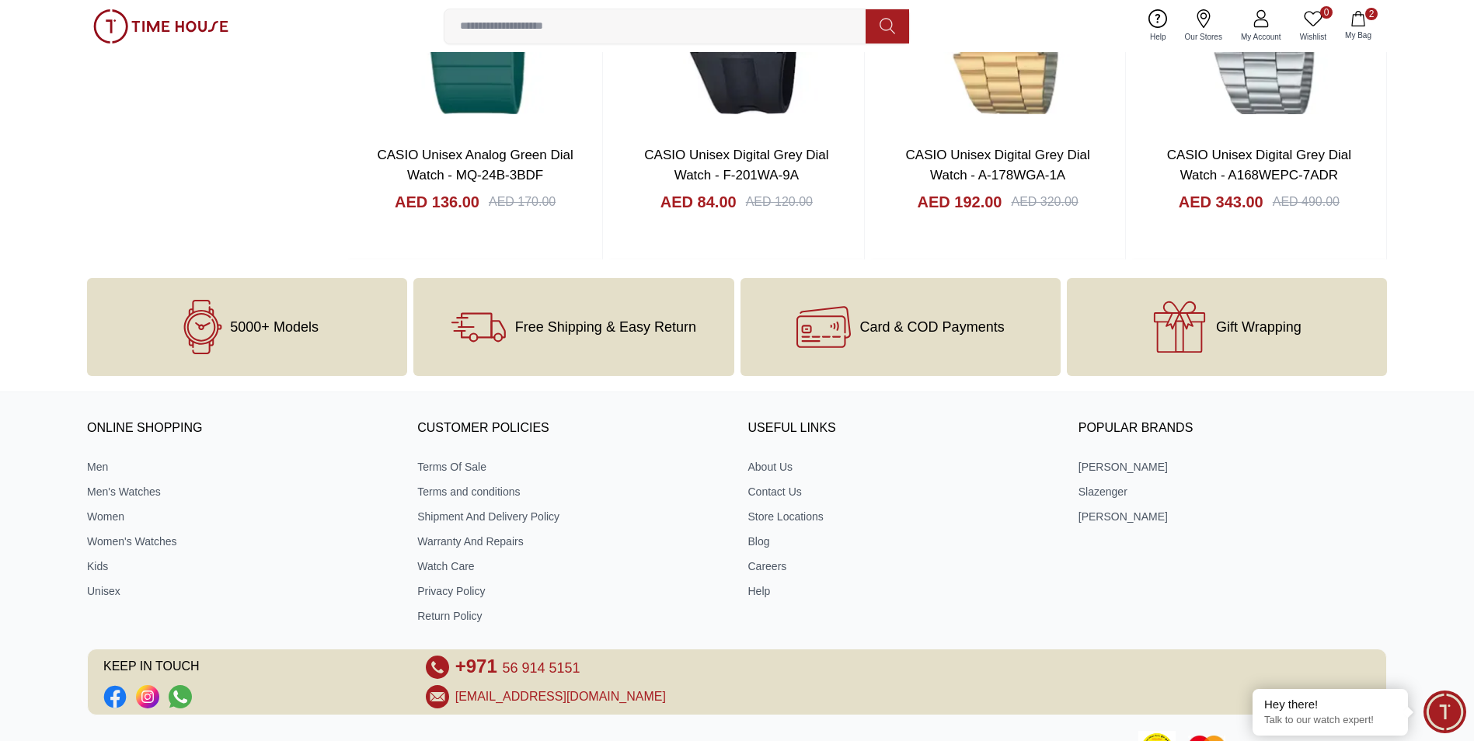
scroll to position [2332, 0]
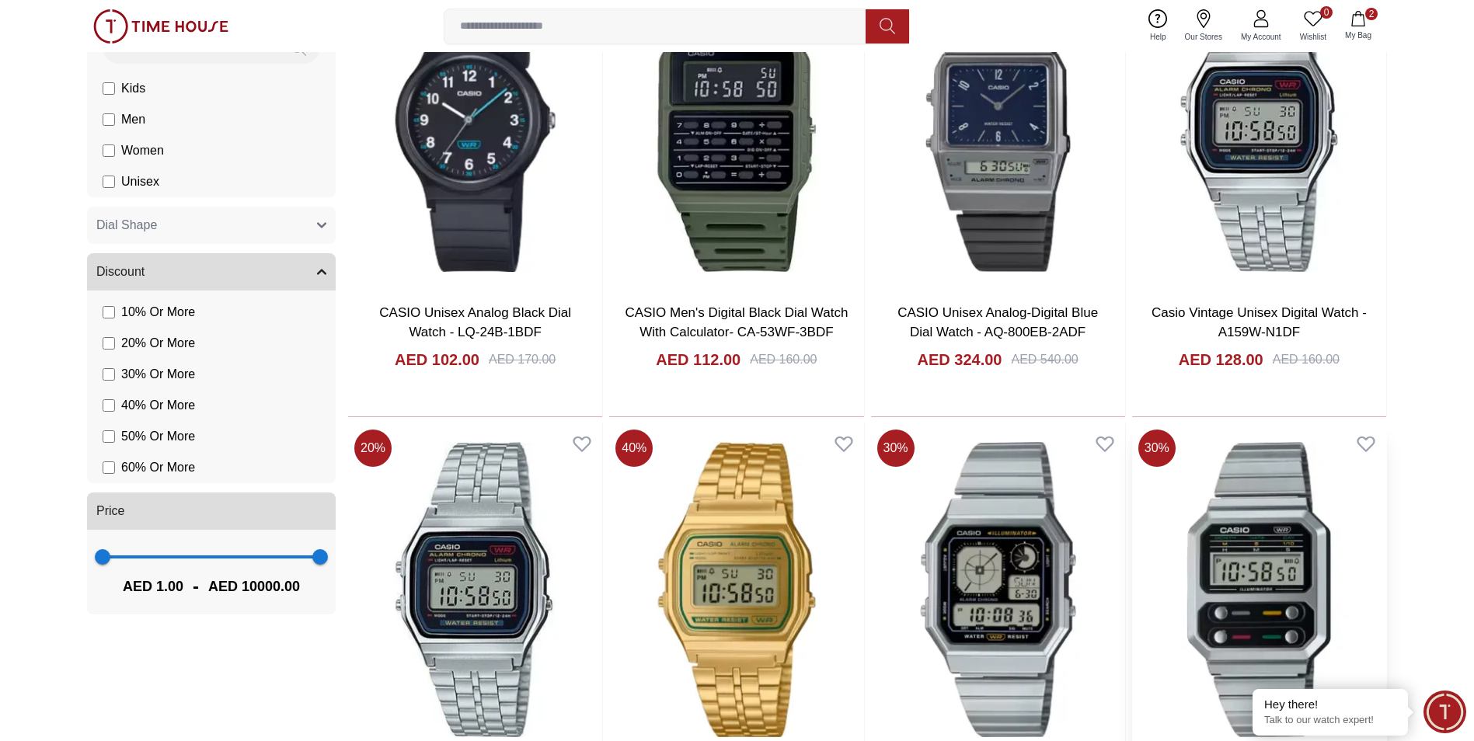
scroll to position [777, 0]
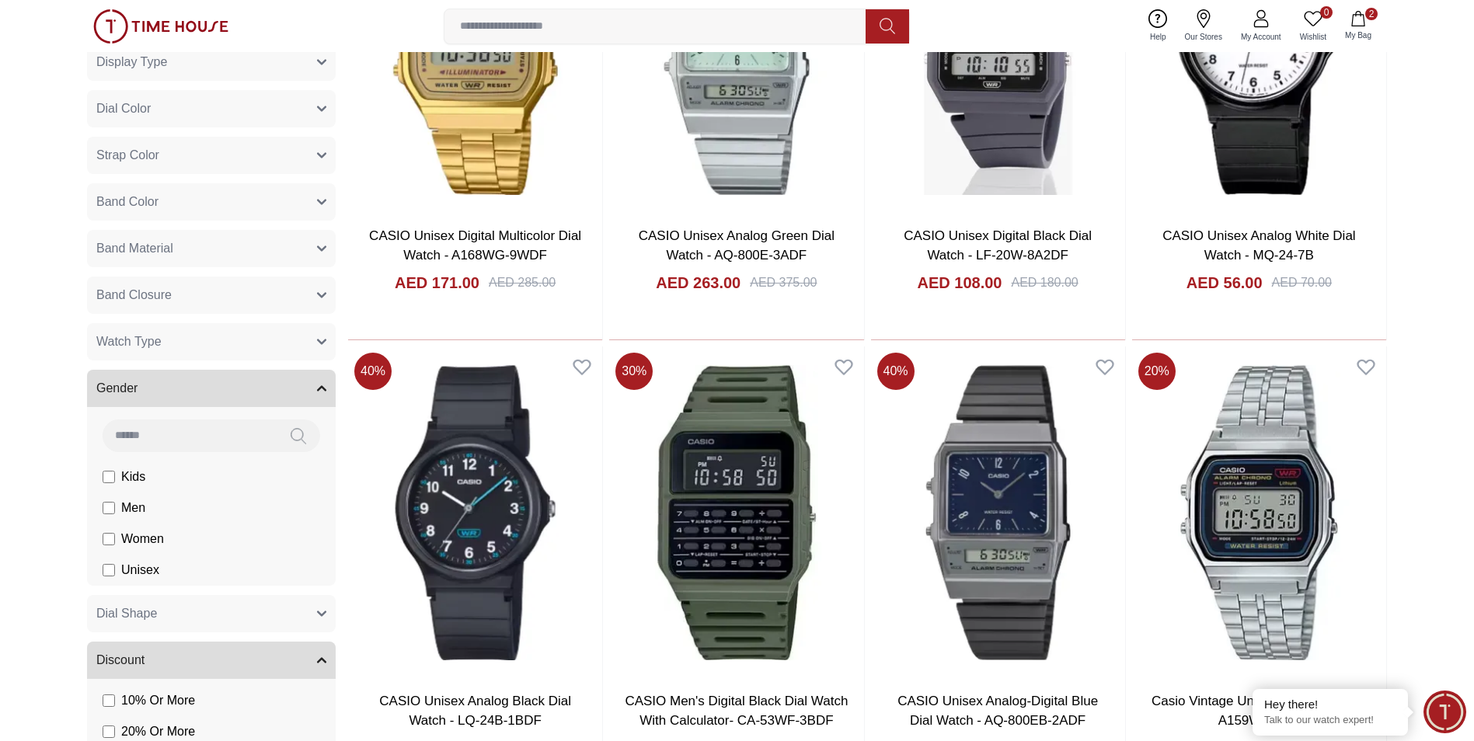
click at [311, 618] on button "Dial Shape" at bounding box center [211, 613] width 249 height 37
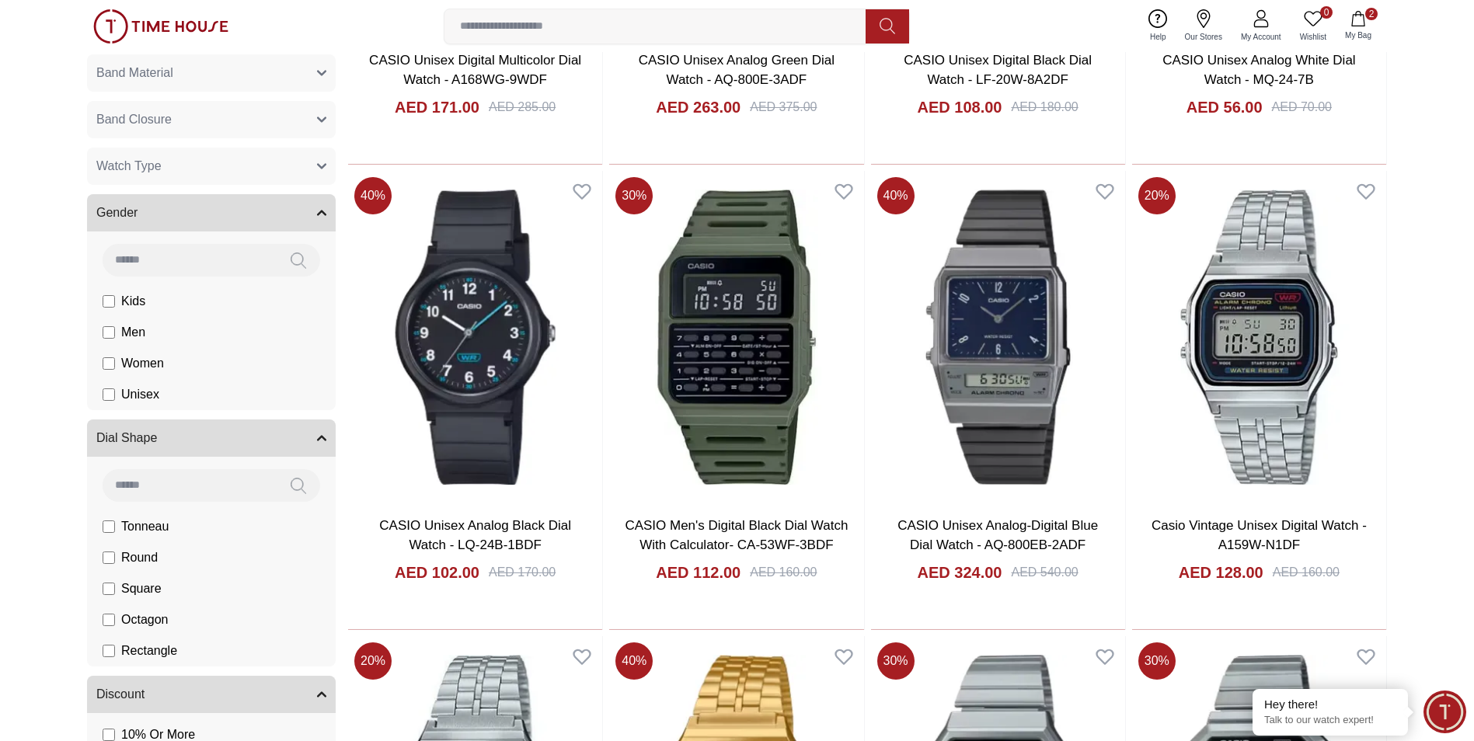
scroll to position [1088, 0]
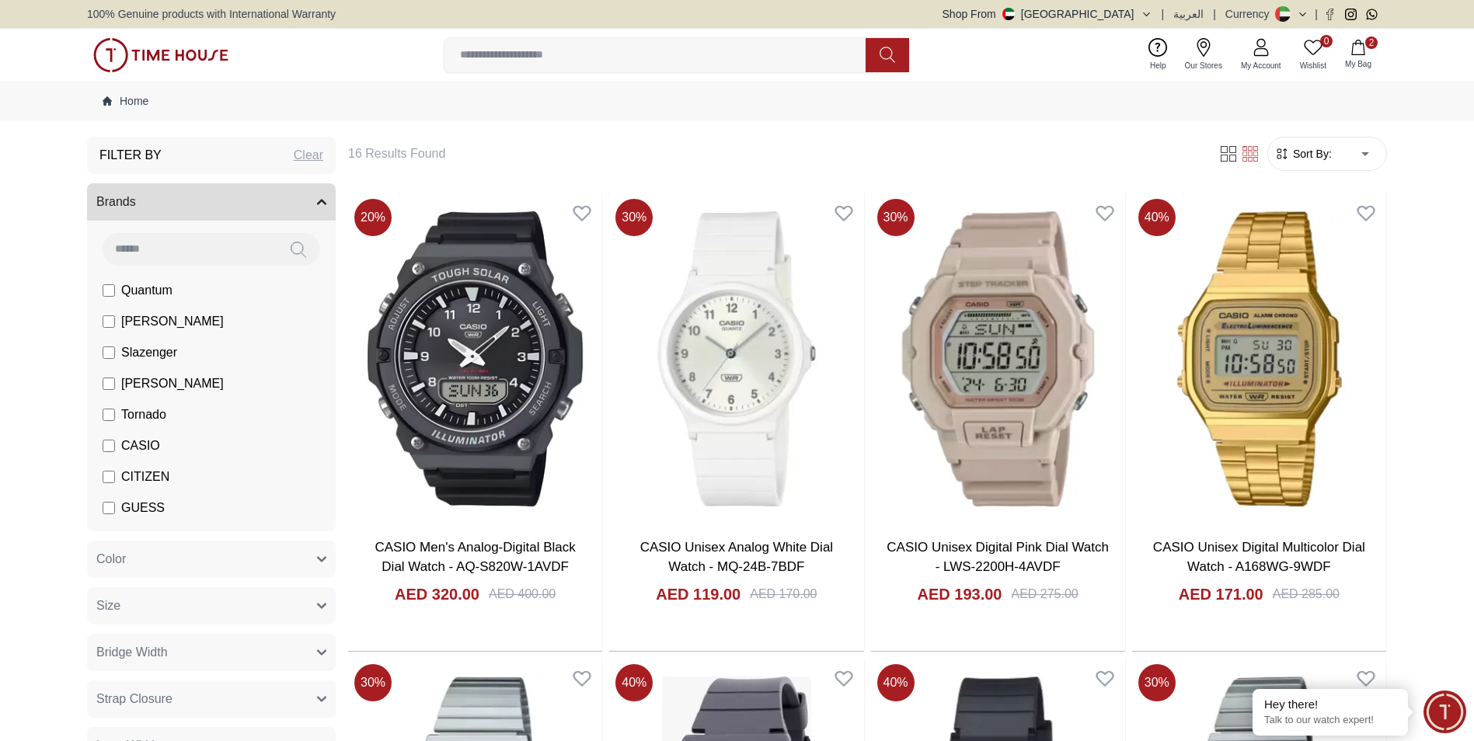
click at [602, 53] on input at bounding box center [662, 55] width 434 height 31
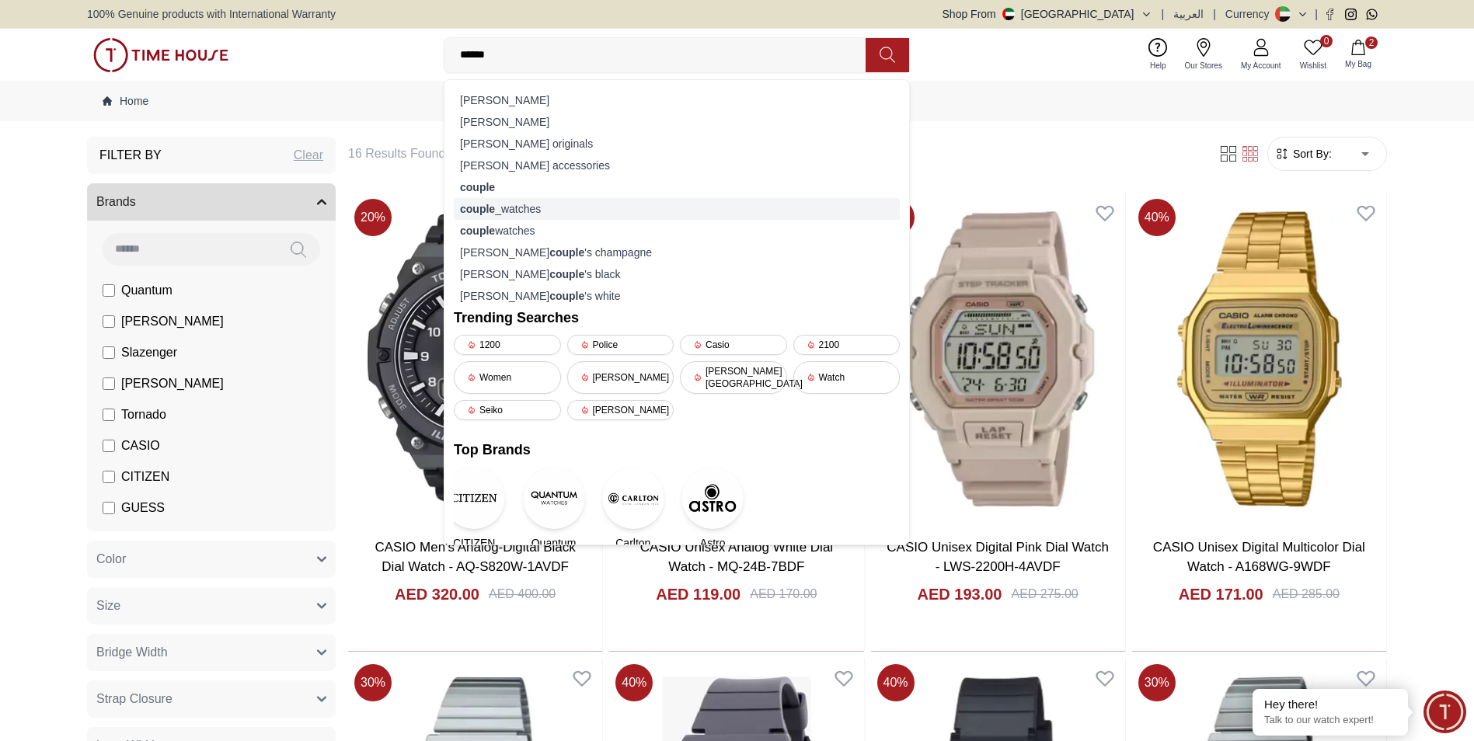
type input "******"
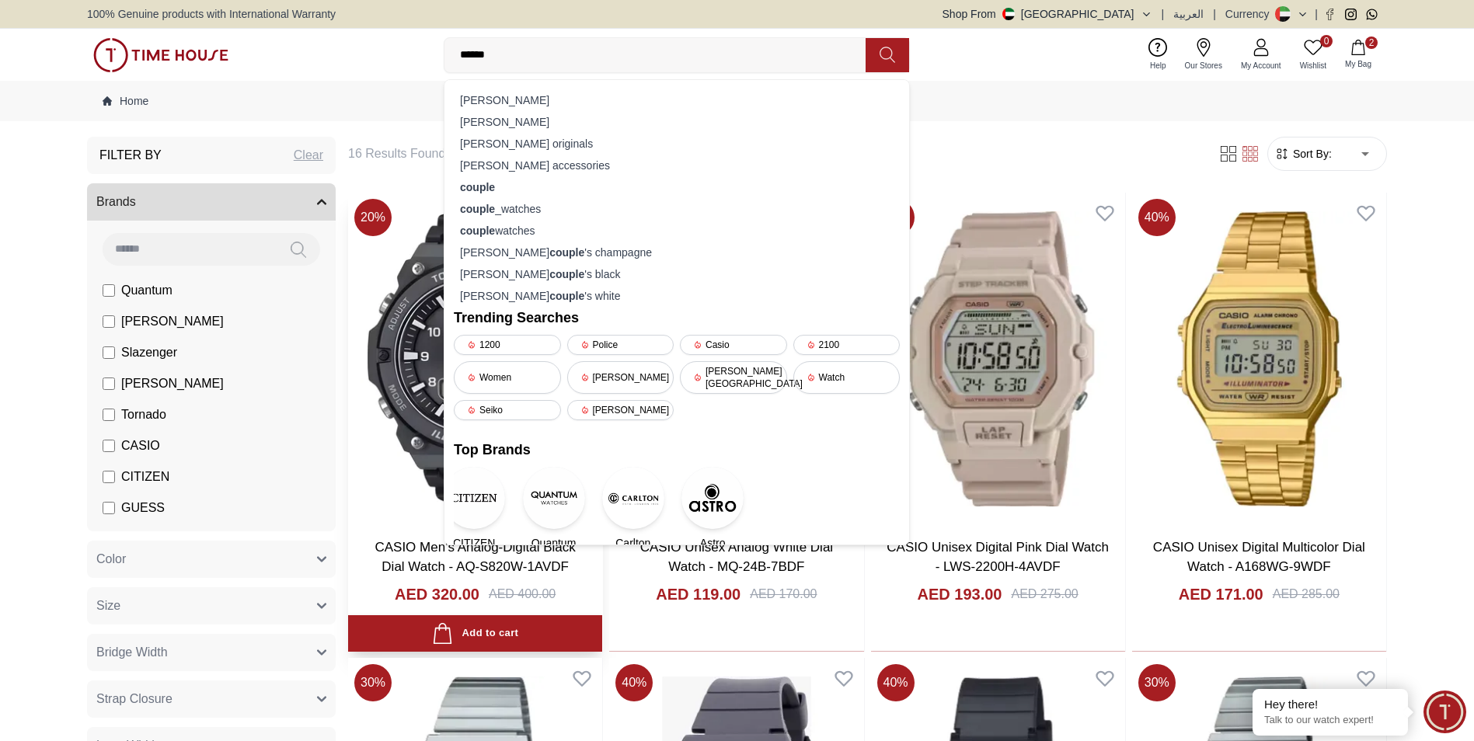
click at [504, 212] on div "couple _watches" at bounding box center [677, 209] width 446 height 22
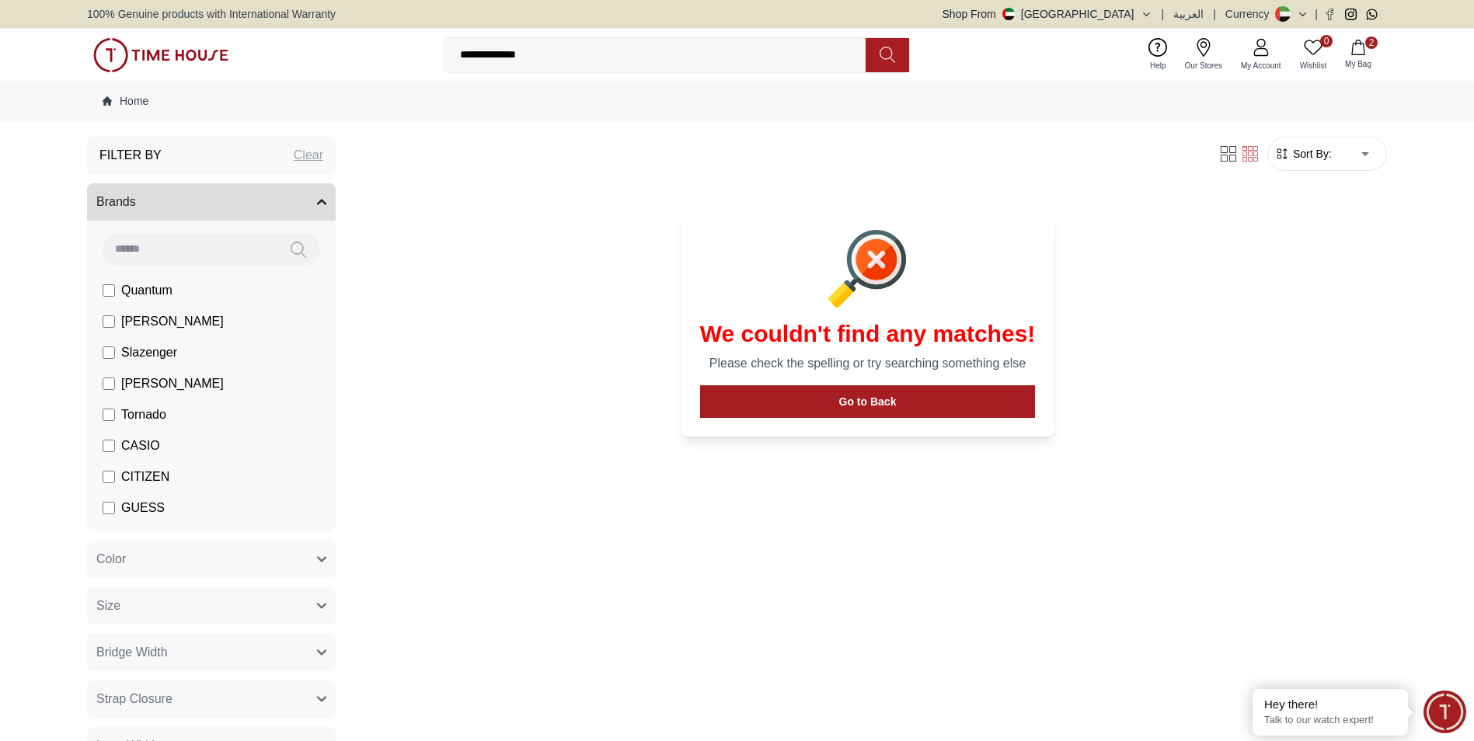
click at [497, 58] on input "**********" at bounding box center [662, 55] width 434 height 31
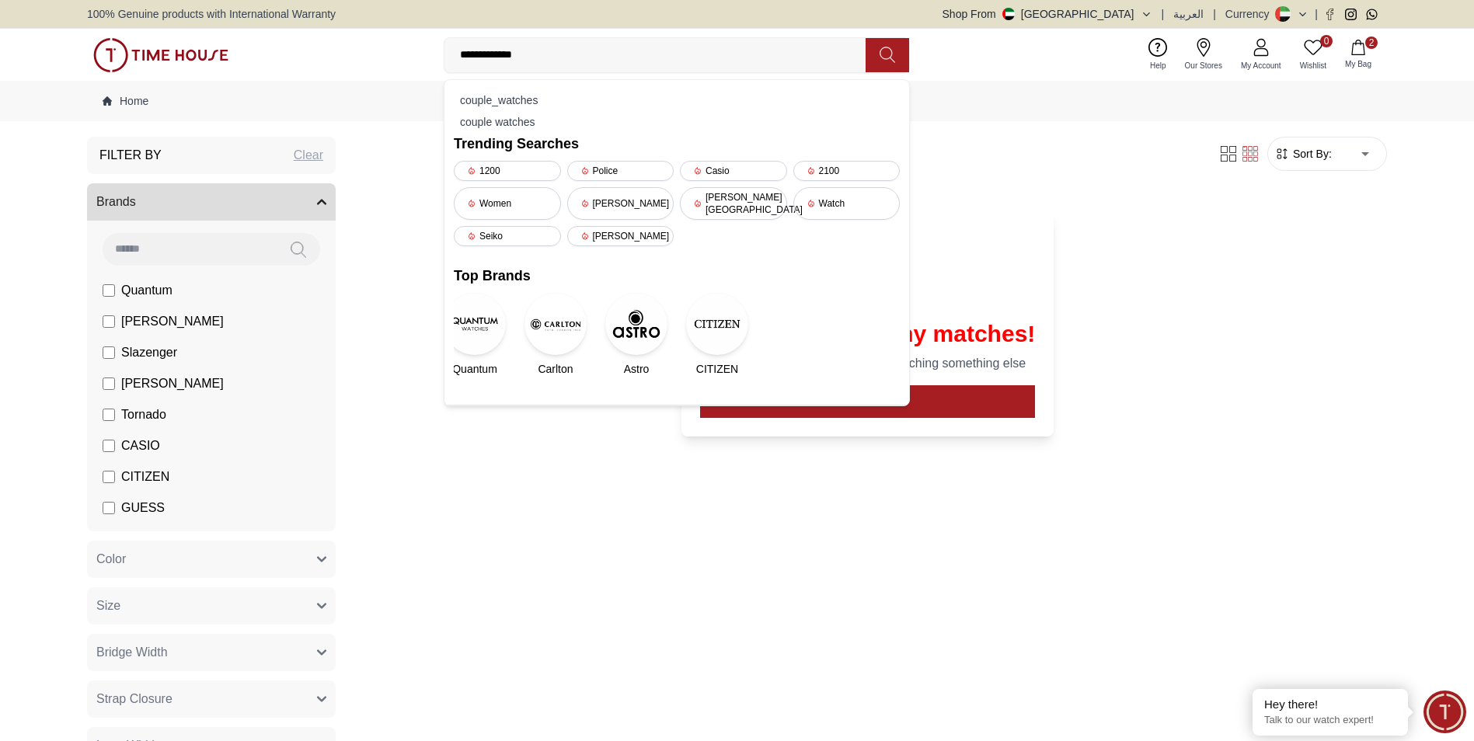
type input "**********"
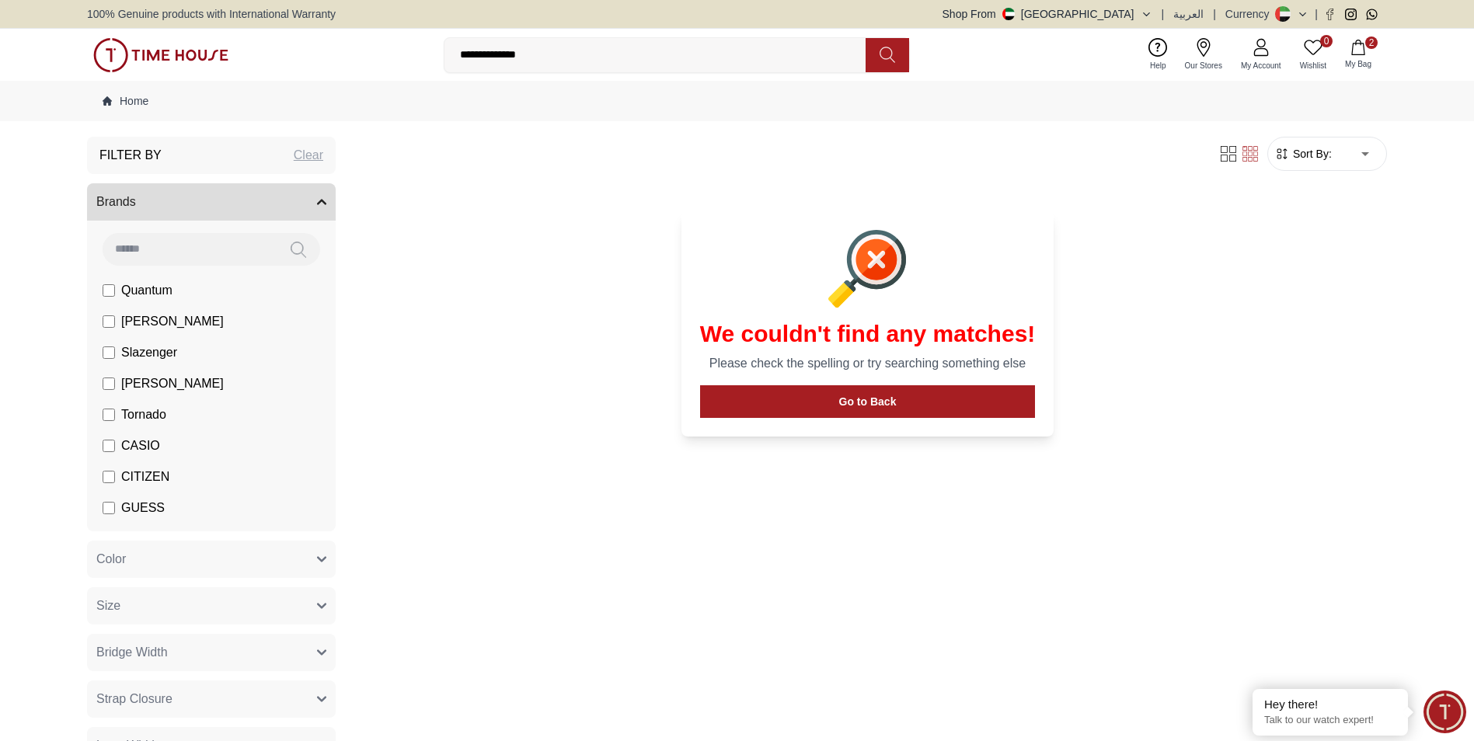
click at [726, 55] on icon at bounding box center [888, 55] width 16 height 18
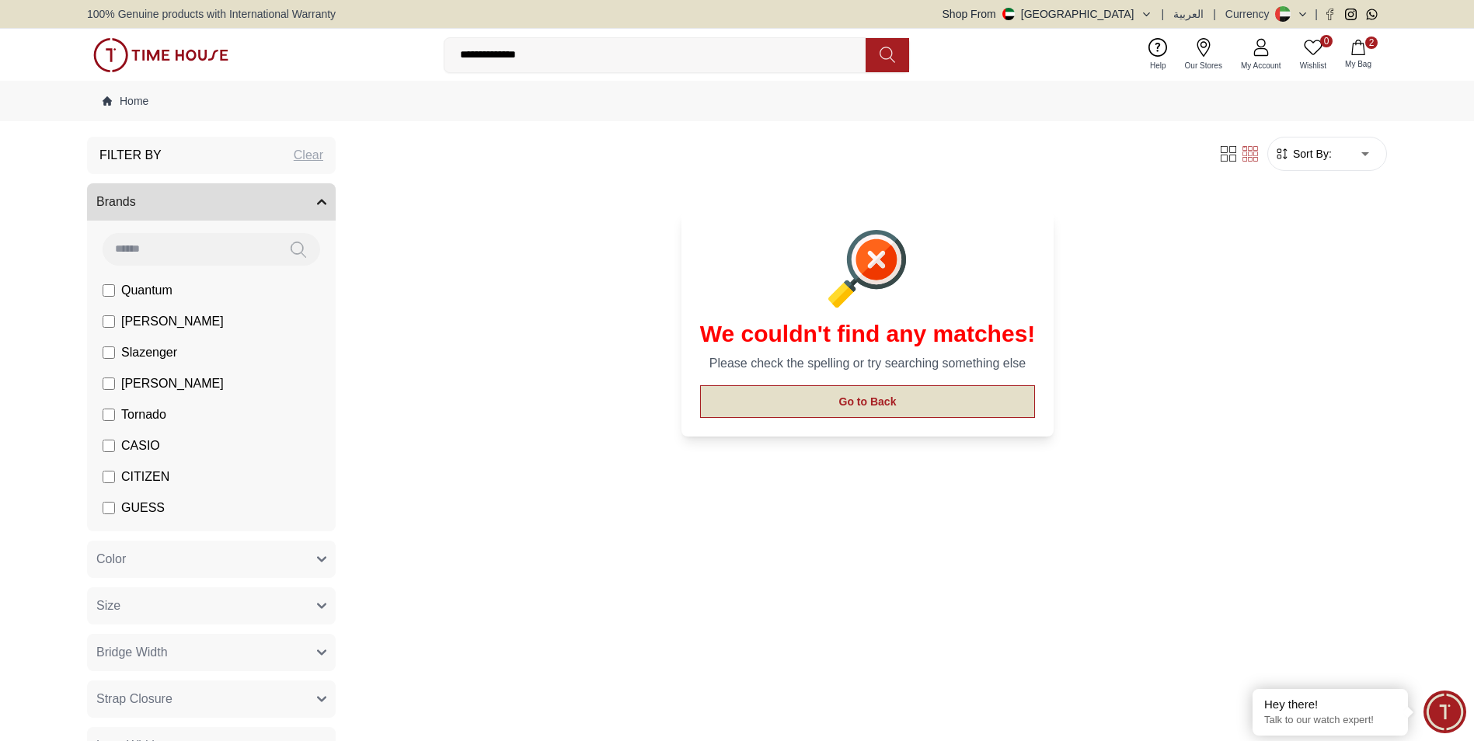
click at [726, 400] on button "Go to Back" at bounding box center [868, 402] width 336 height 33
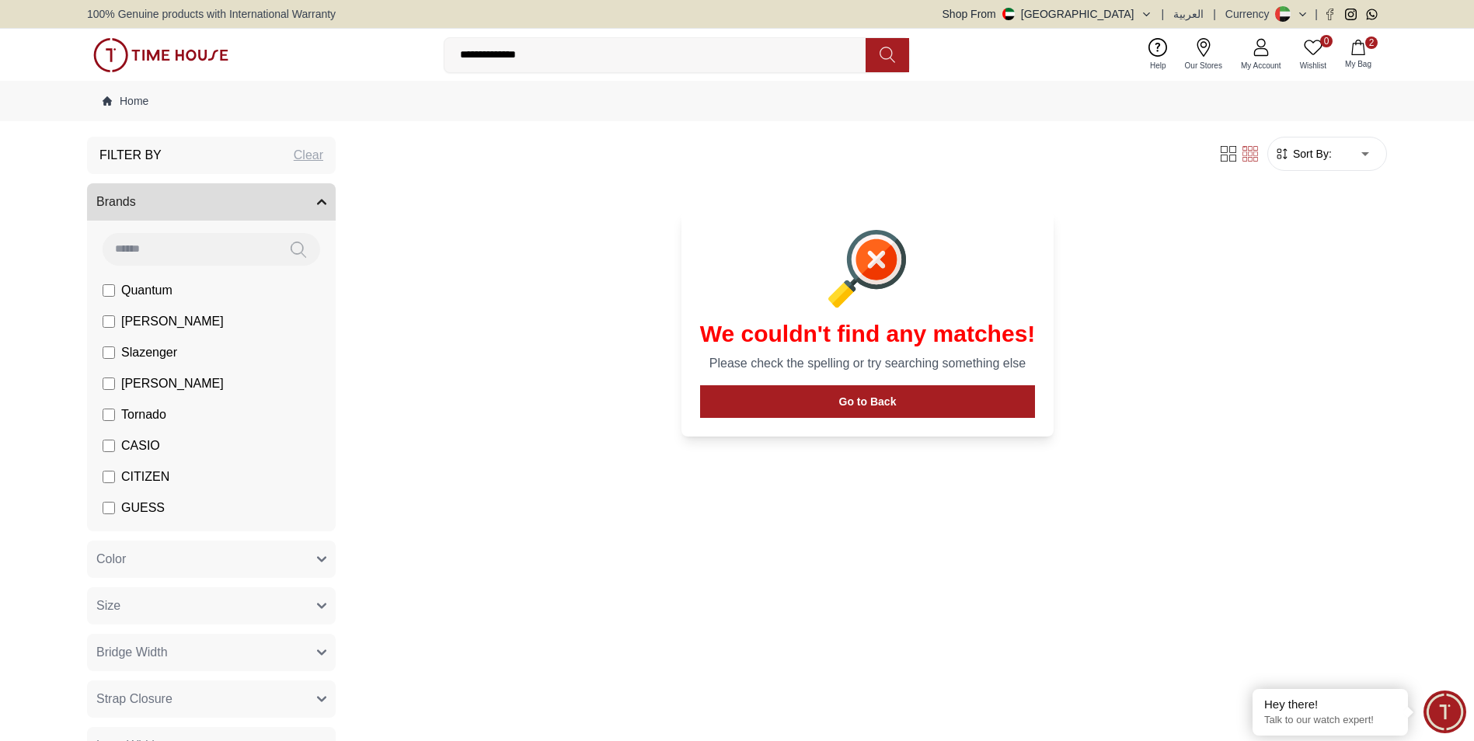
click at [726, 70] on button at bounding box center [888, 55] width 44 height 34
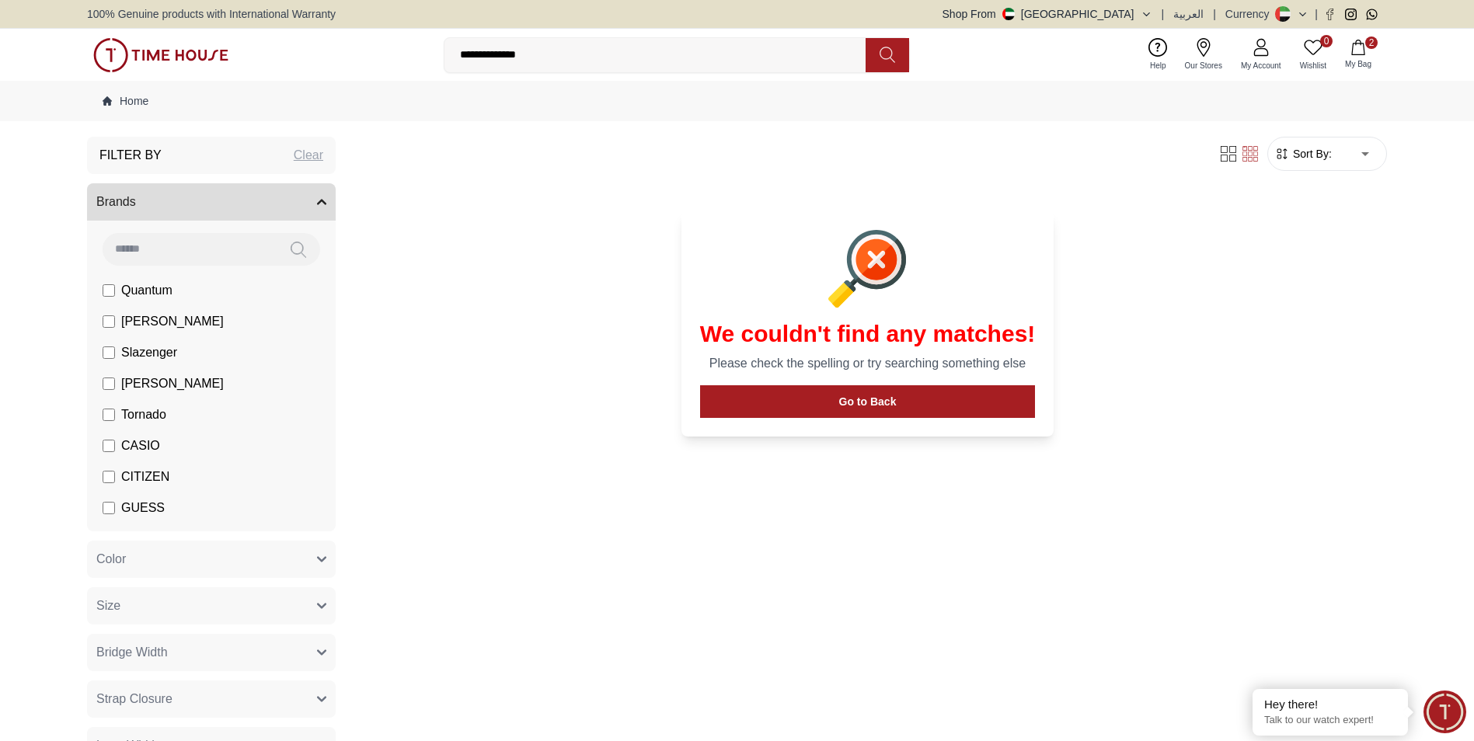
click at [620, 21] on div "100% Genuine products with International Warranty Shop From [GEOGRAPHIC_DATA] |…" at bounding box center [737, 14] width 1300 height 28
click at [575, 78] on div "**********" at bounding box center [737, 55] width 1300 height 52
drag, startPoint x: 590, startPoint y: 41, endPoint x: 589, endPoint y: 63, distance: 21.8
click at [589, 63] on input "**********" at bounding box center [662, 55] width 434 height 31
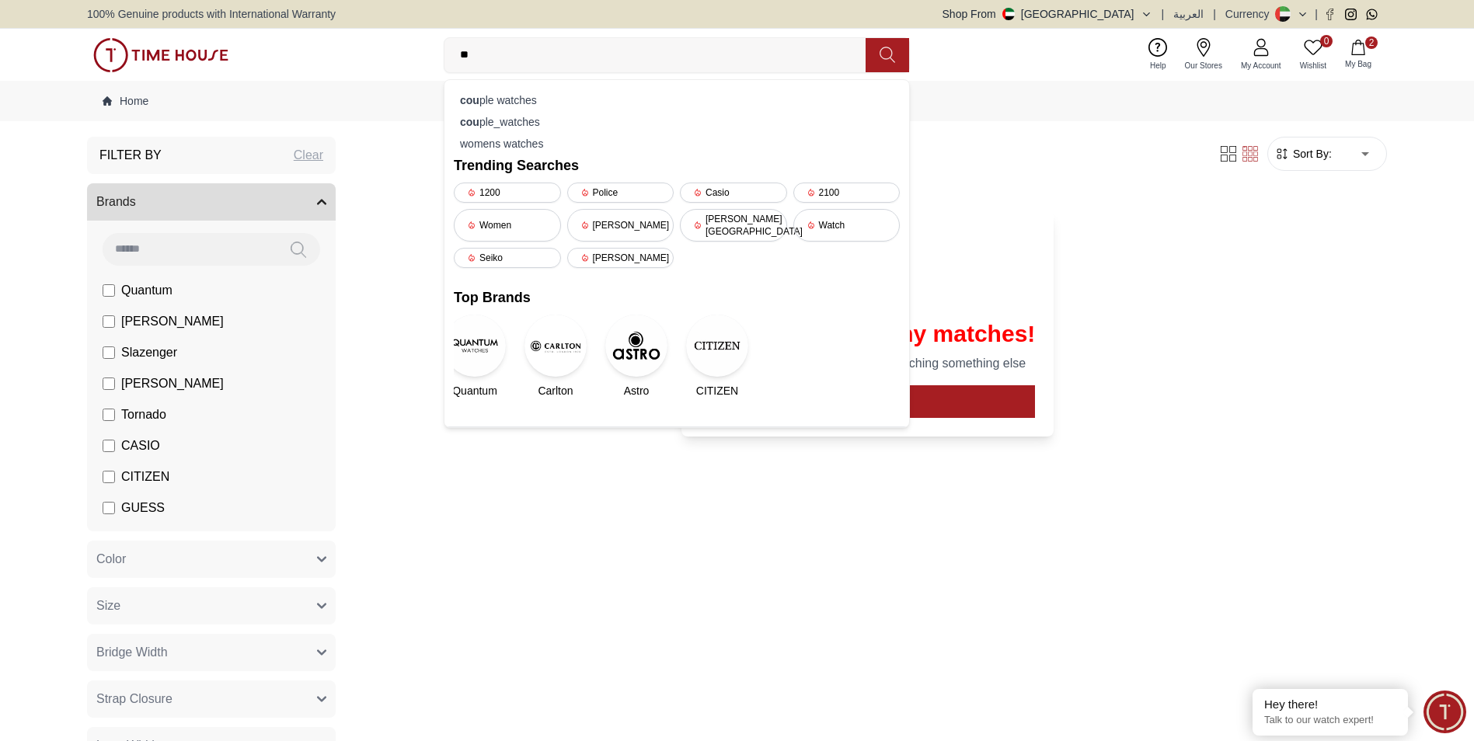
type input "*"
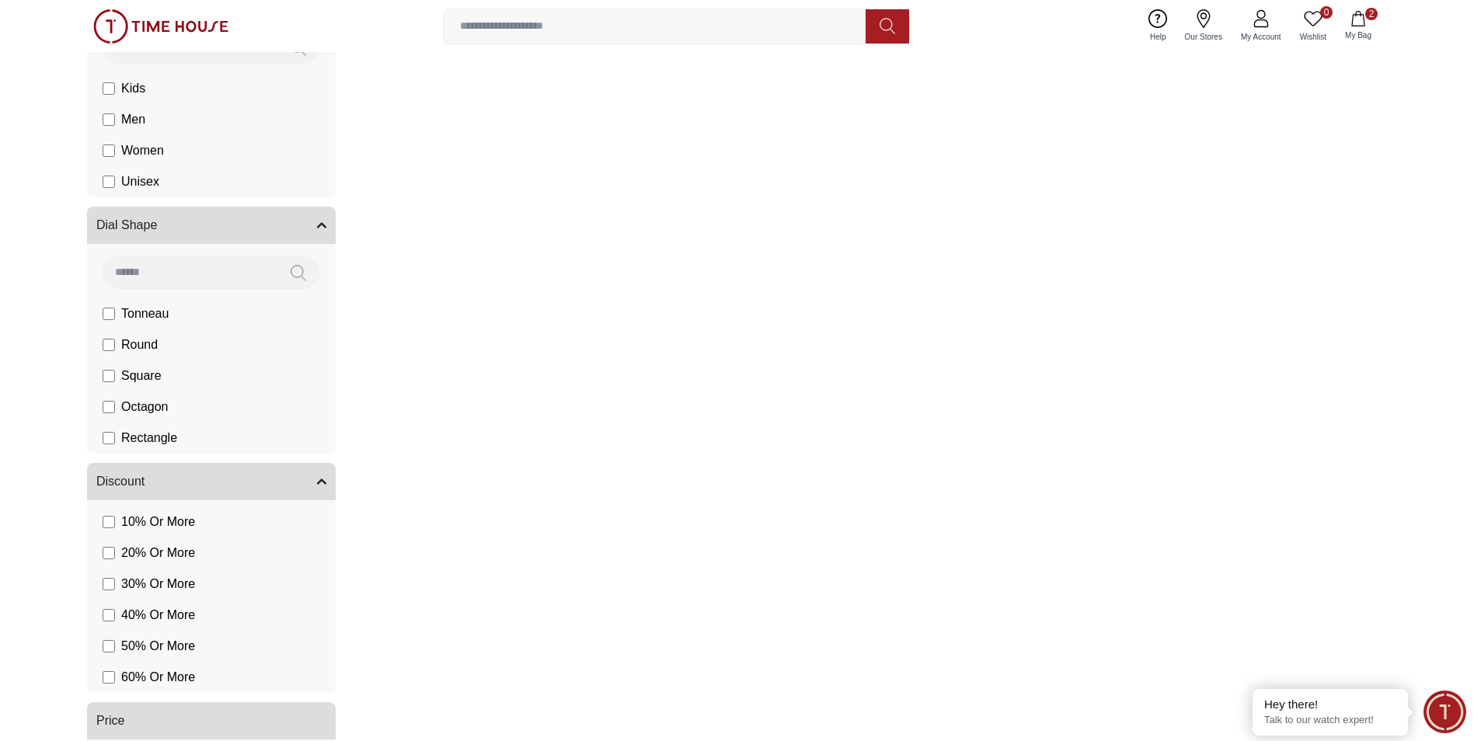
scroll to position [933, 0]
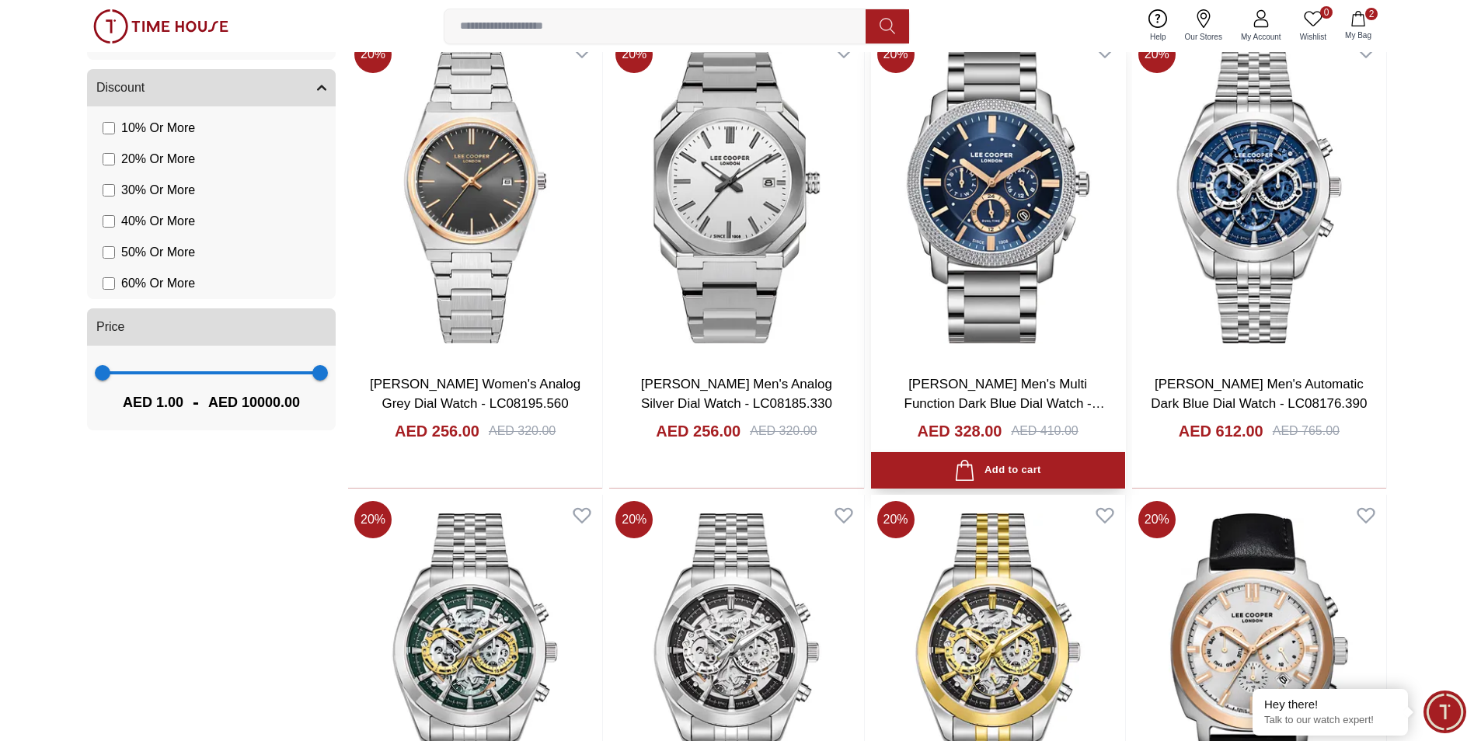
scroll to position [1943, 0]
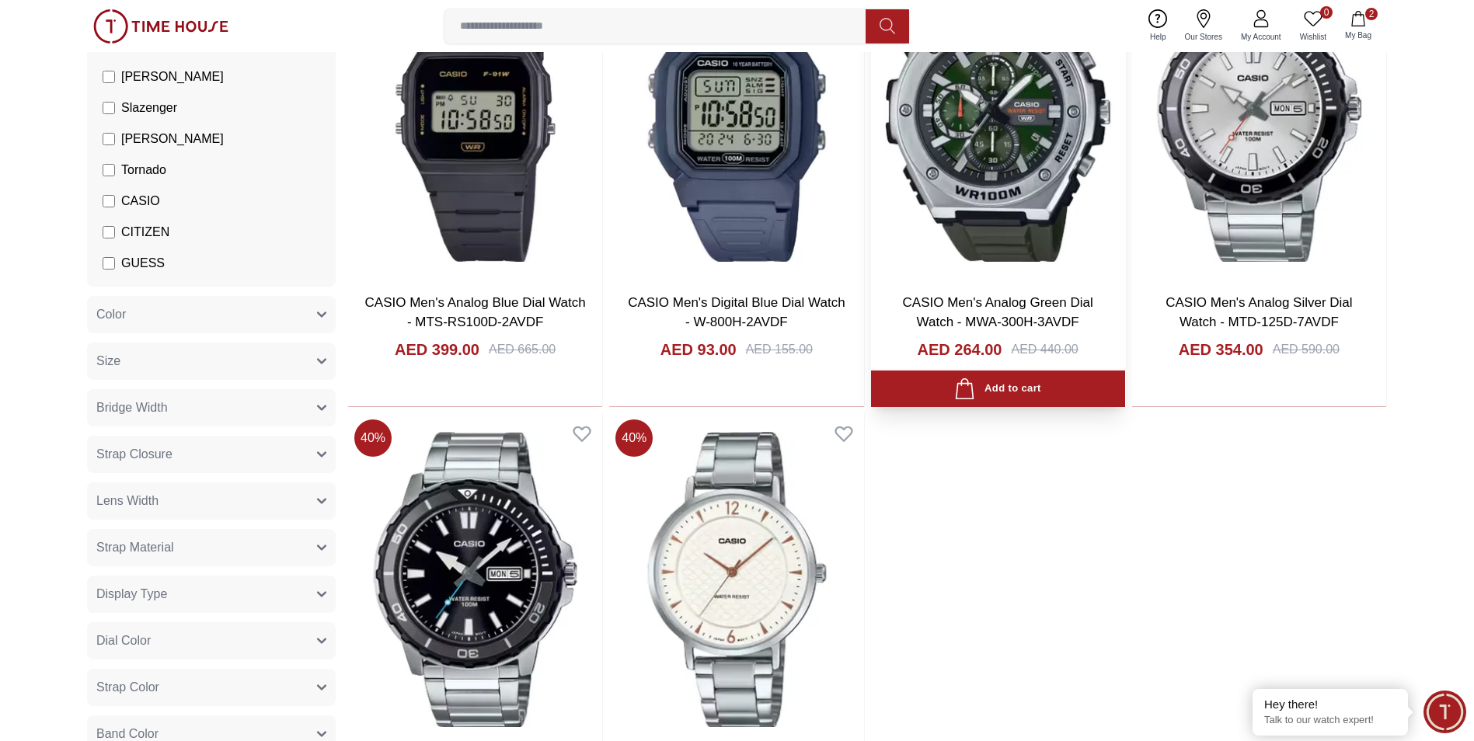
scroll to position [466, 0]
